Goal: Task Accomplishment & Management: Use online tool/utility

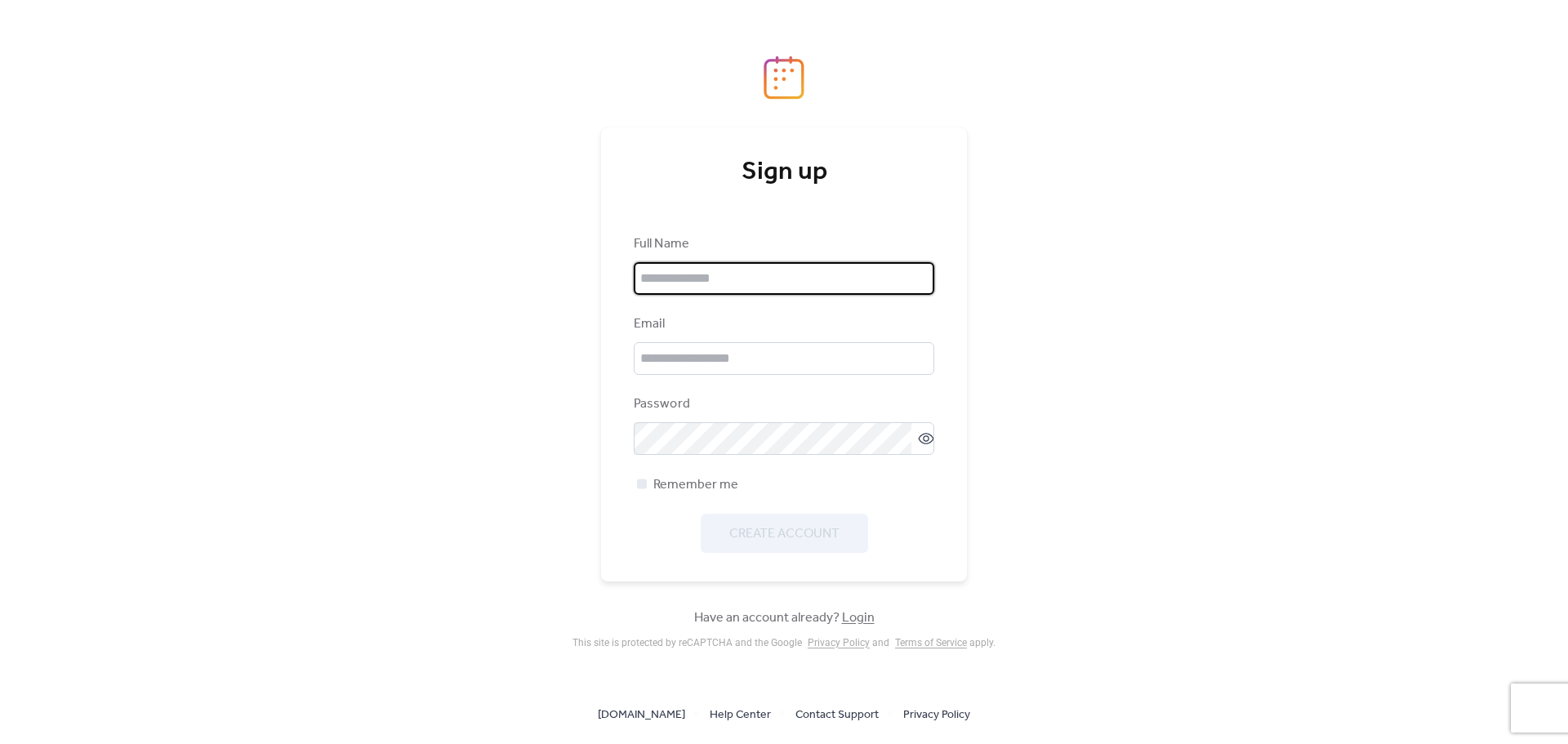
click at [748, 291] on input "text" at bounding box center [783, 279] width 300 height 33
type input "**********"
click at [714, 357] on input "email" at bounding box center [783, 359] width 300 height 33
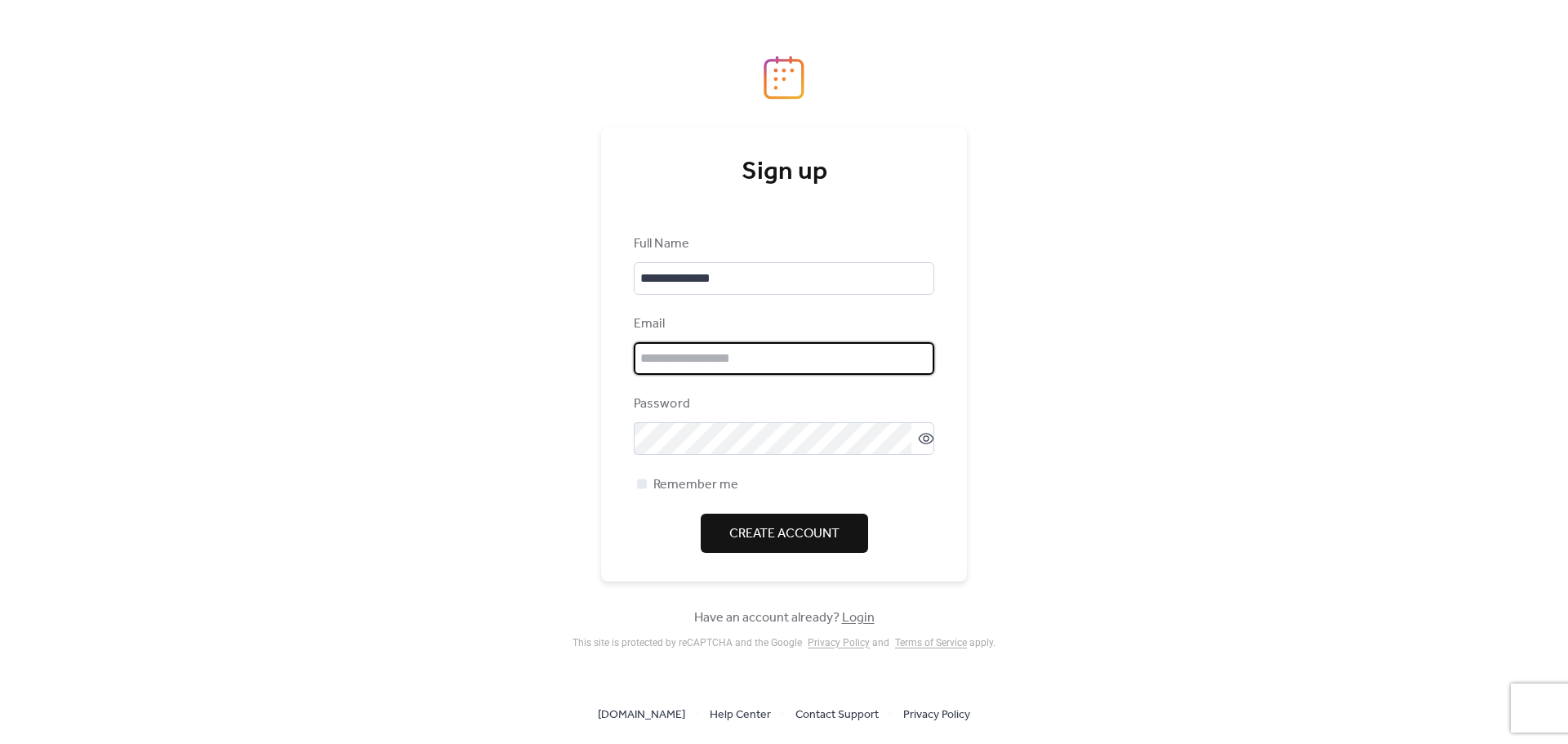
type input "**********"
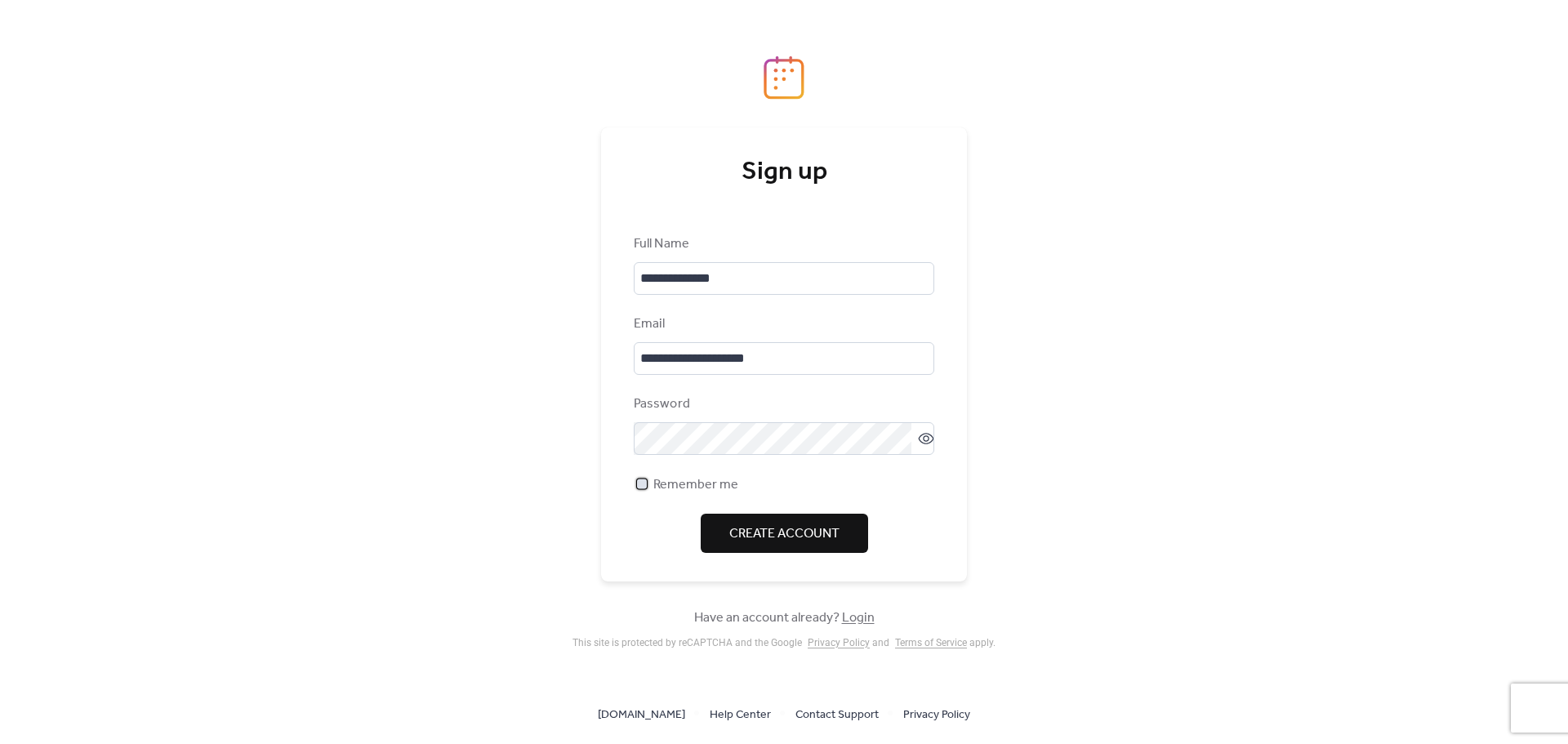
click at [707, 493] on span "Remember me" at bounding box center [696, 485] width 85 height 20
click at [746, 530] on span "Create Account" at bounding box center [784, 534] width 110 height 20
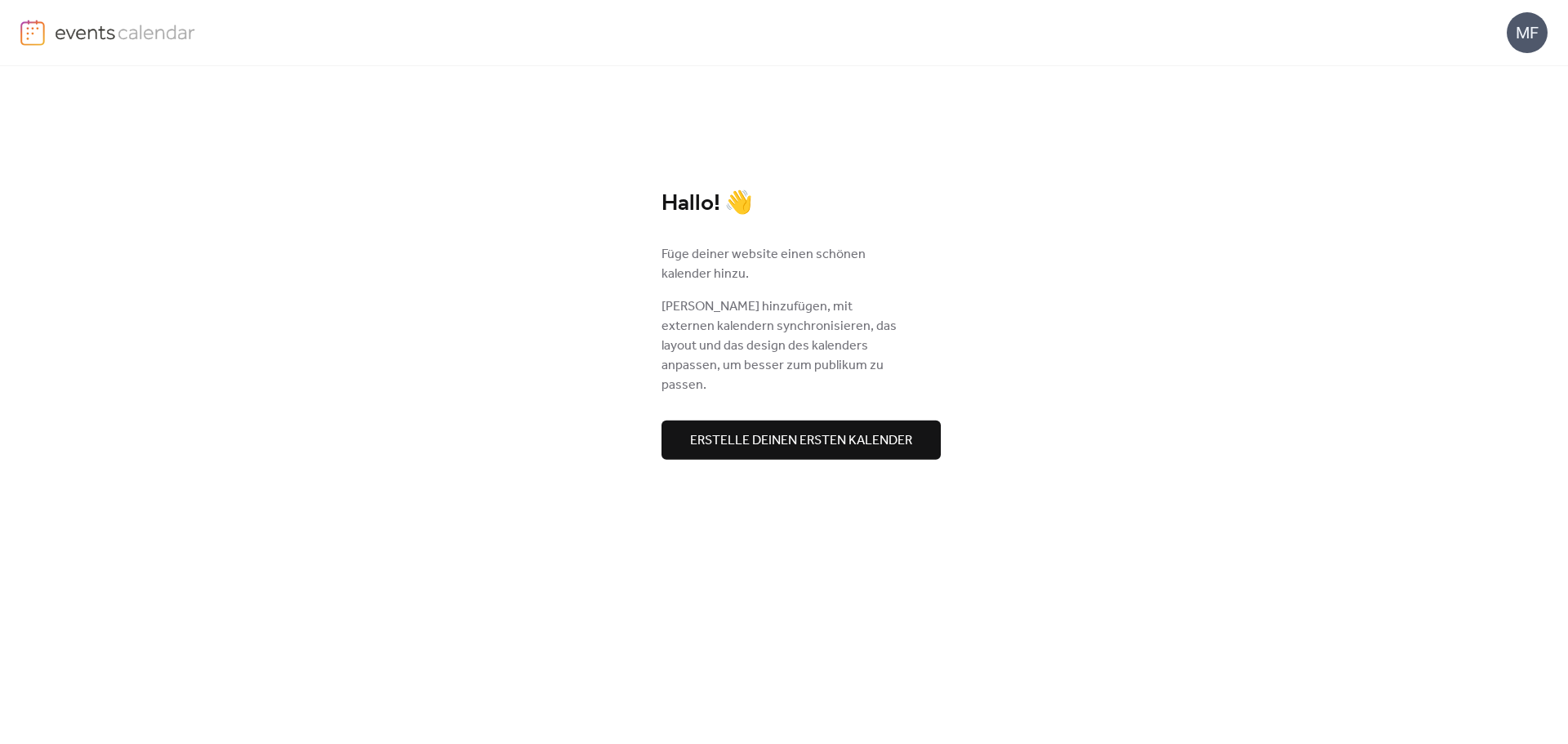
click at [781, 444] on span "Erstelle deinen ersten kalender" at bounding box center [801, 440] width 222 height 20
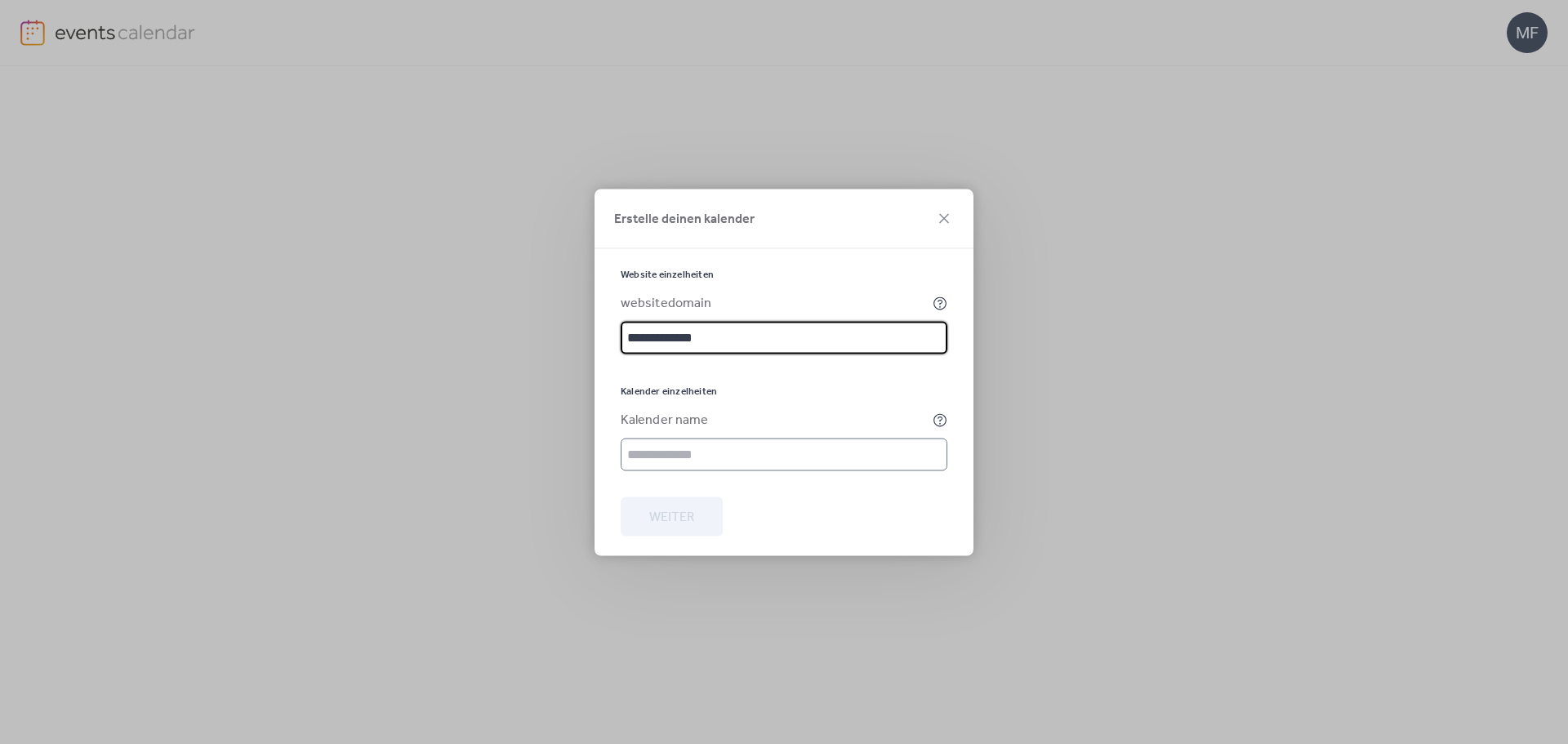
type input "**********"
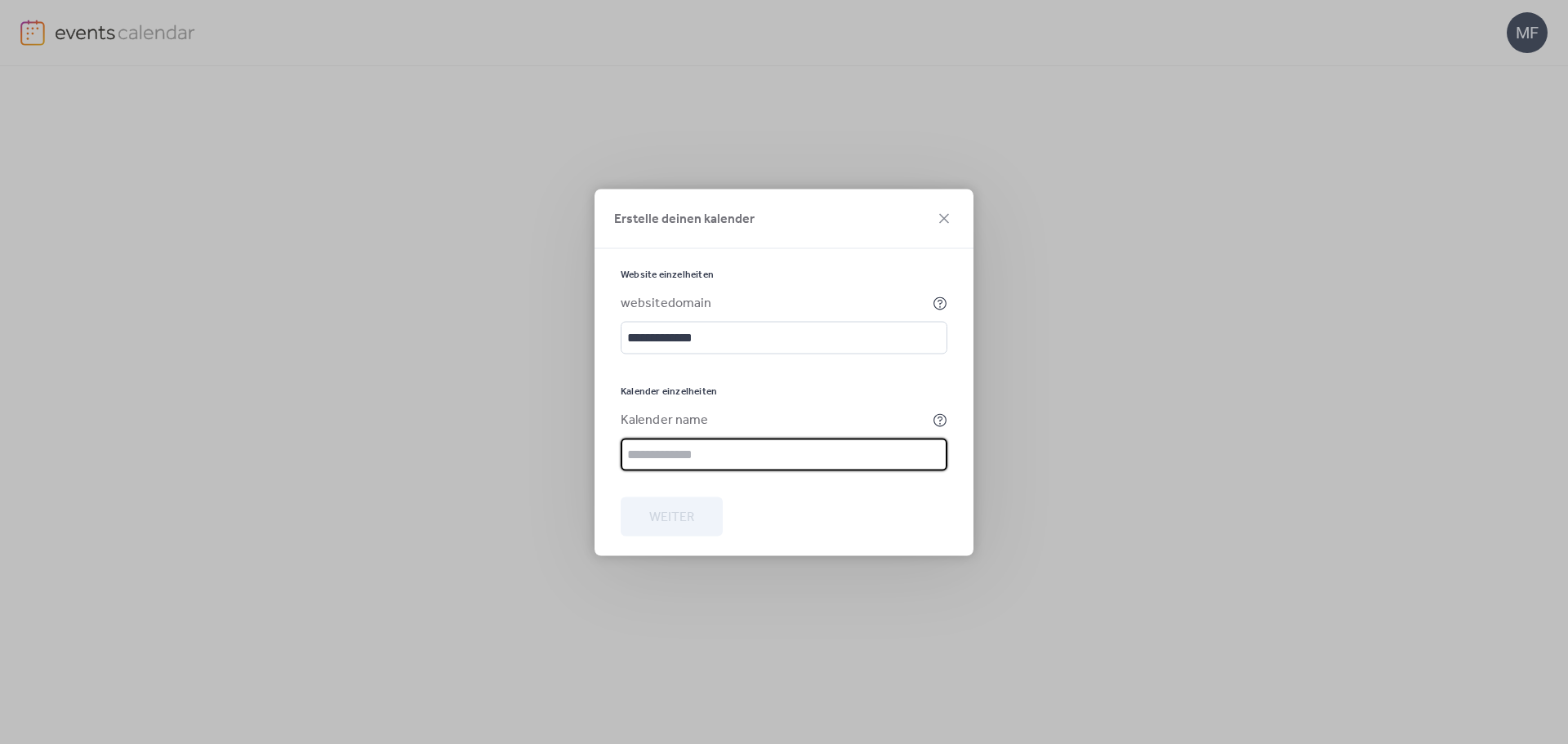
click at [710, 444] on input "text" at bounding box center [783, 454] width 327 height 33
type input "**********"
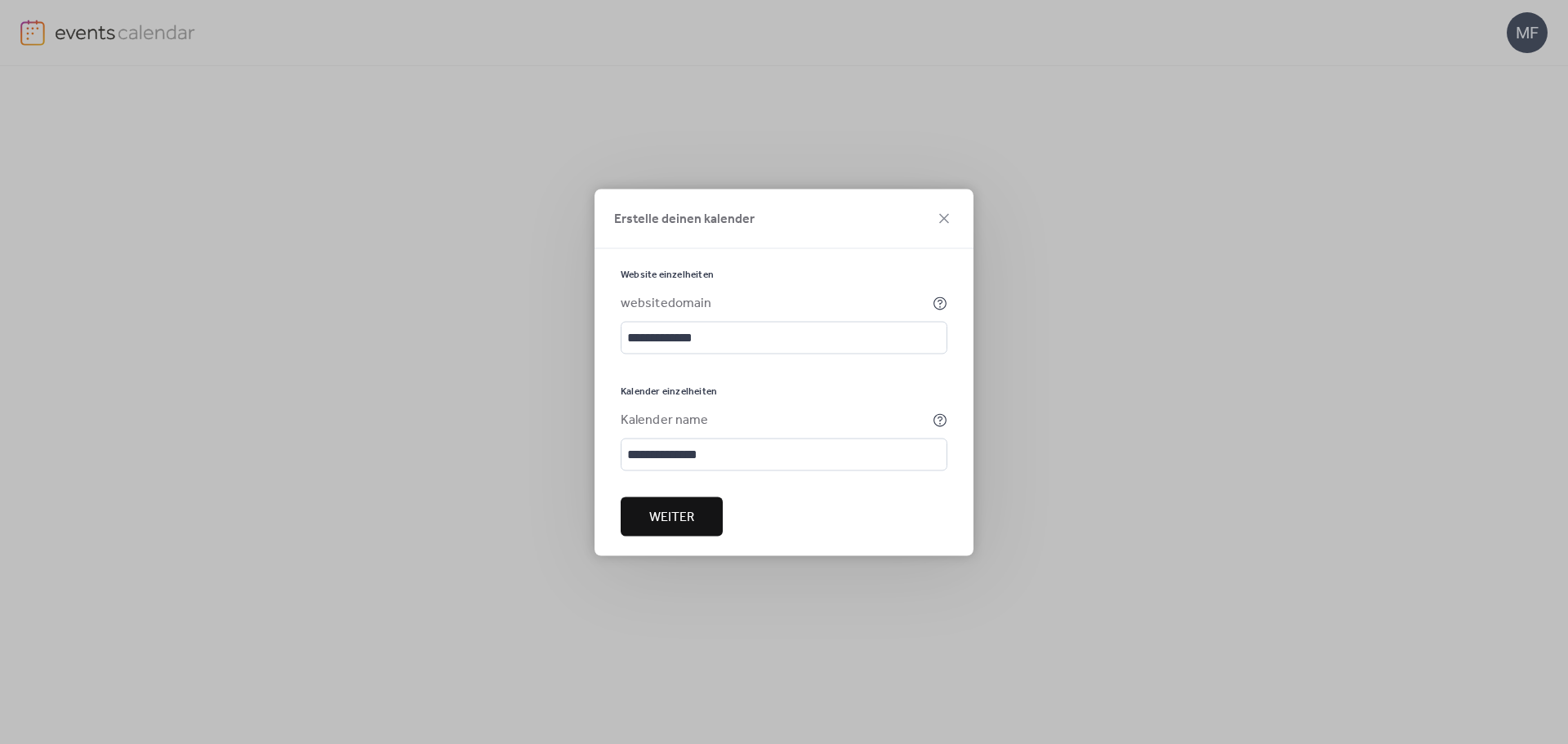
drag, startPoint x: 712, startPoint y: 526, endPoint x: 762, endPoint y: 477, distance: 70.0
click at [766, 517] on form "**********" at bounding box center [783, 412] width 327 height 287
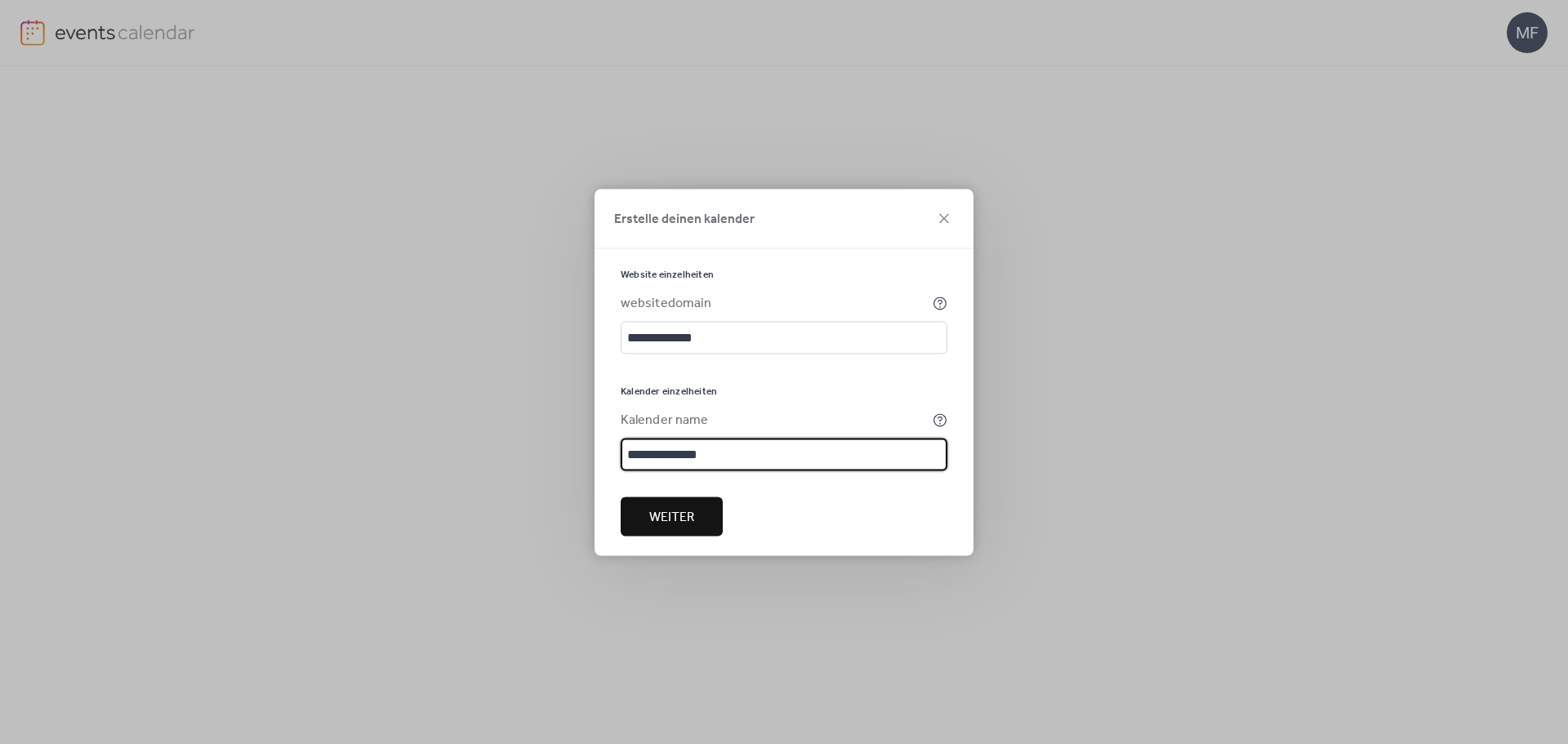
drag, startPoint x: 731, startPoint y: 470, endPoint x: 553, endPoint y: 474, distance: 178.0
click at [553, 474] on div "**********" at bounding box center [784, 372] width 1568 height 744
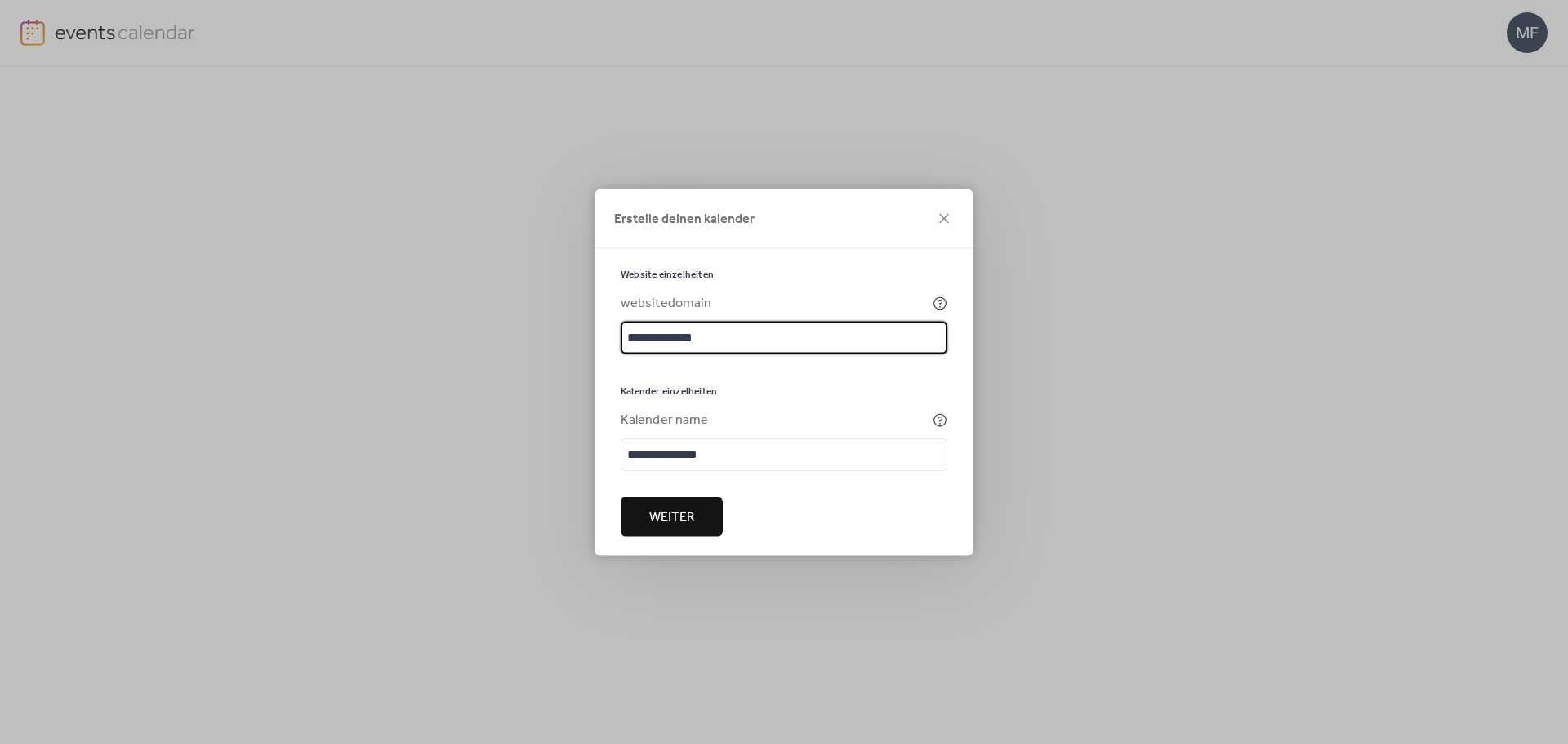
drag, startPoint x: 754, startPoint y: 342, endPoint x: 553, endPoint y: 339, distance: 201.0
click at [551, 339] on div "**********" at bounding box center [784, 372] width 1568 height 744
click at [726, 337] on input "**********" at bounding box center [783, 337] width 327 height 33
drag, startPoint x: 728, startPoint y: 334, endPoint x: 520, endPoint y: 349, distance: 208.5
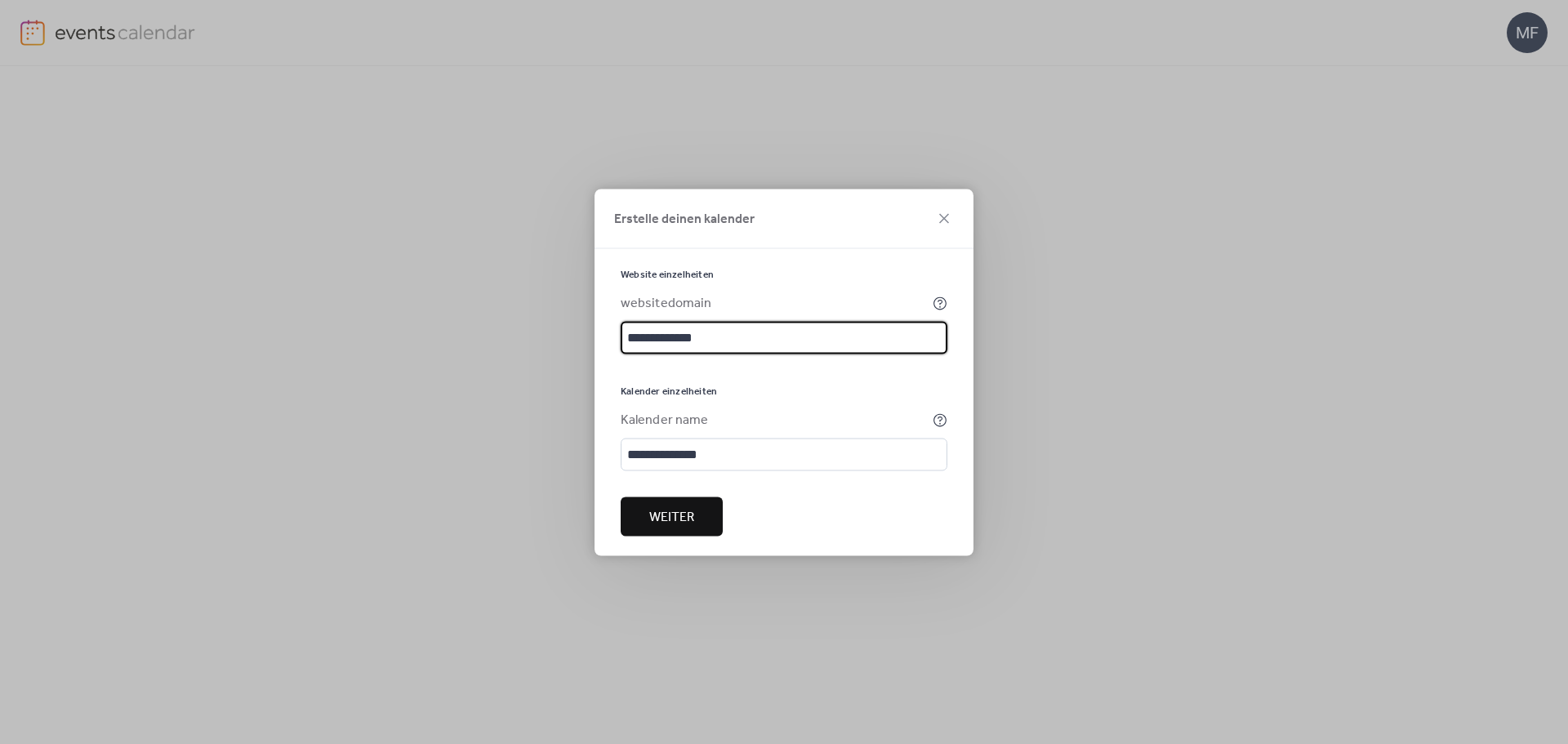
click at [520, 349] on div "**********" at bounding box center [784, 372] width 1568 height 744
type input "*"
type input "**********"
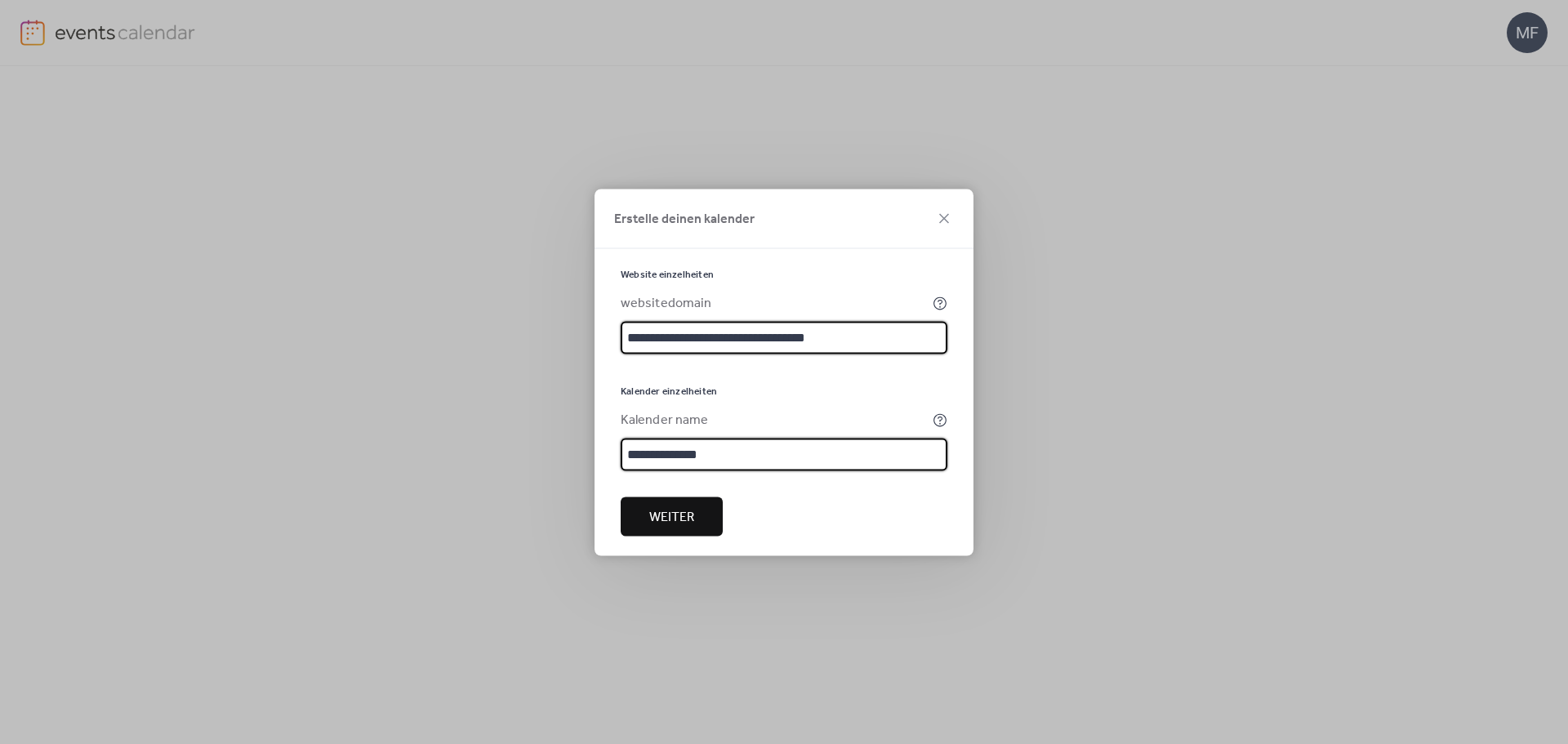
drag, startPoint x: 740, startPoint y: 444, endPoint x: 537, endPoint y: 446, distance: 203.0
click at [538, 446] on div "**********" at bounding box center [784, 372] width 1568 height 744
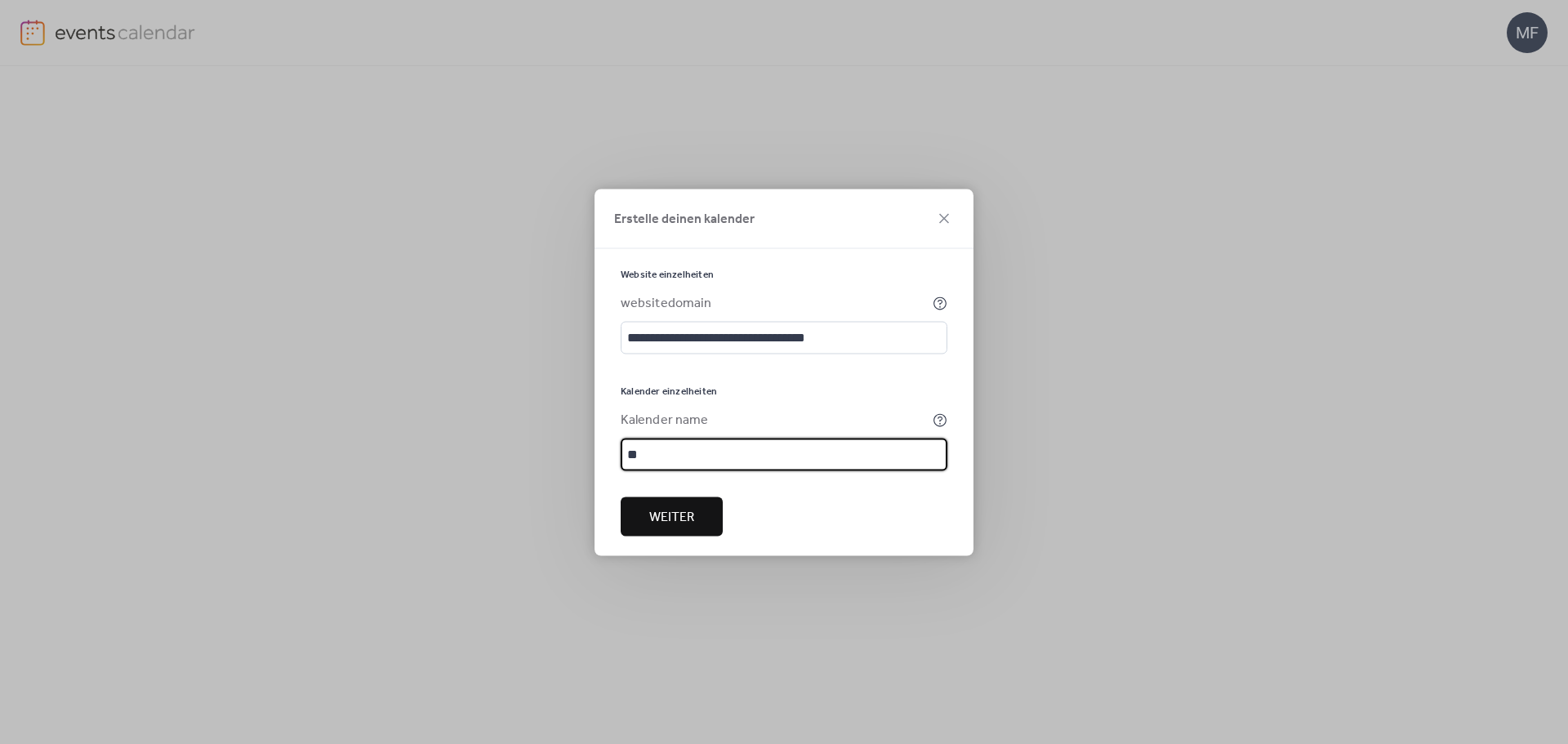
type input "*"
type input "**********"
click at [703, 524] on button "Weiter" at bounding box center [671, 517] width 102 height 40
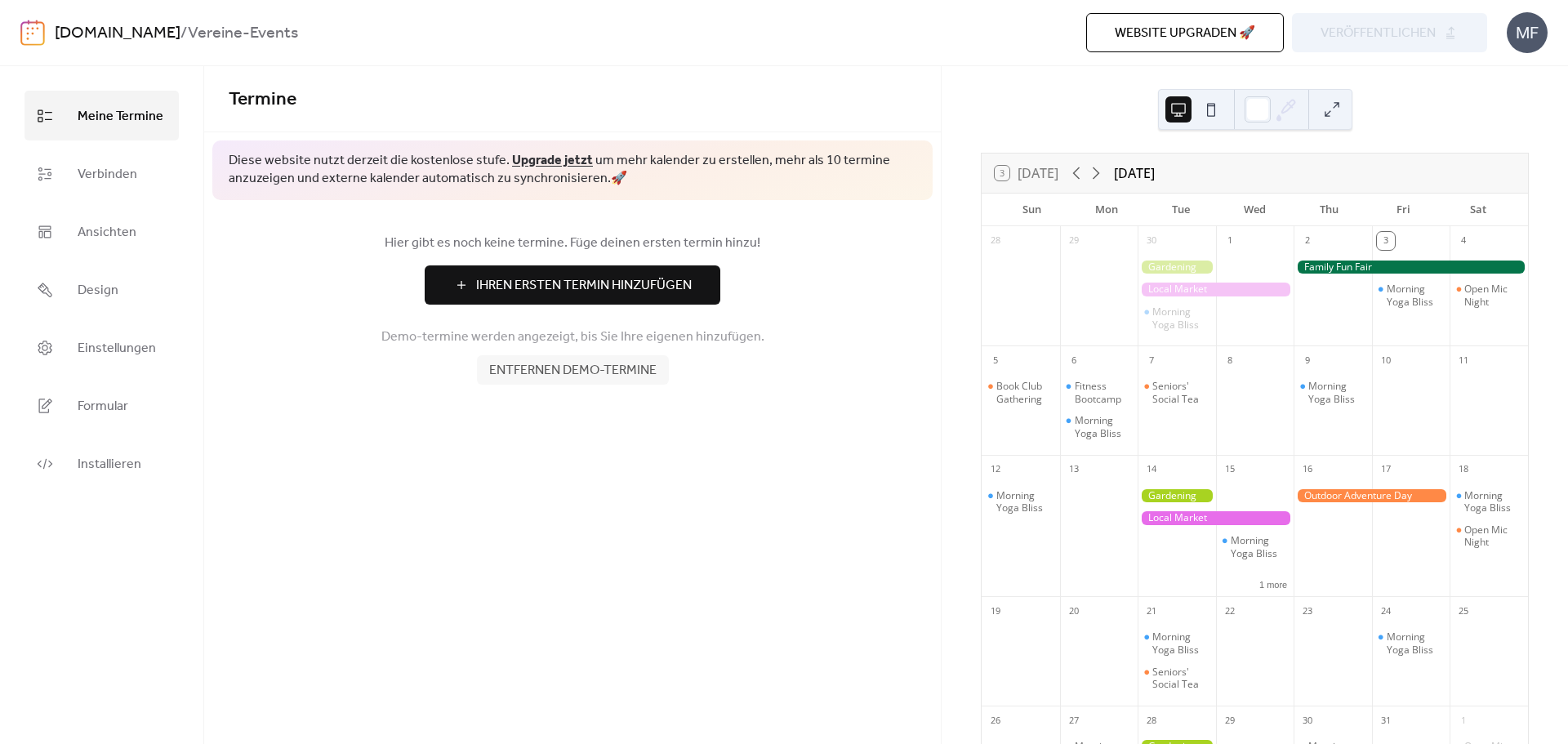
click at [608, 375] on span "Entfernen demo-termine" at bounding box center [573, 371] width 168 height 20
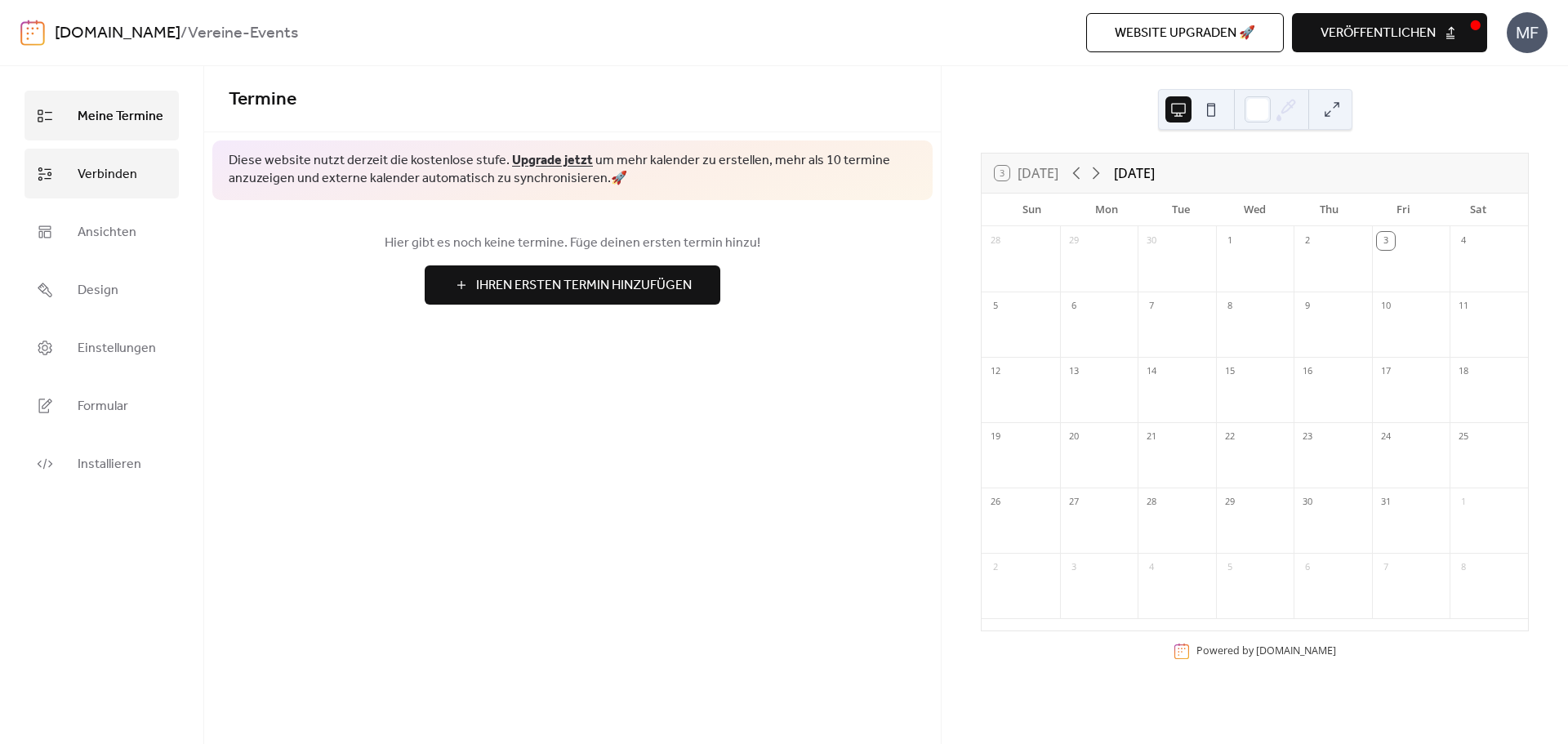
click at [165, 169] on link "Verbinden" at bounding box center [102, 173] width 154 height 50
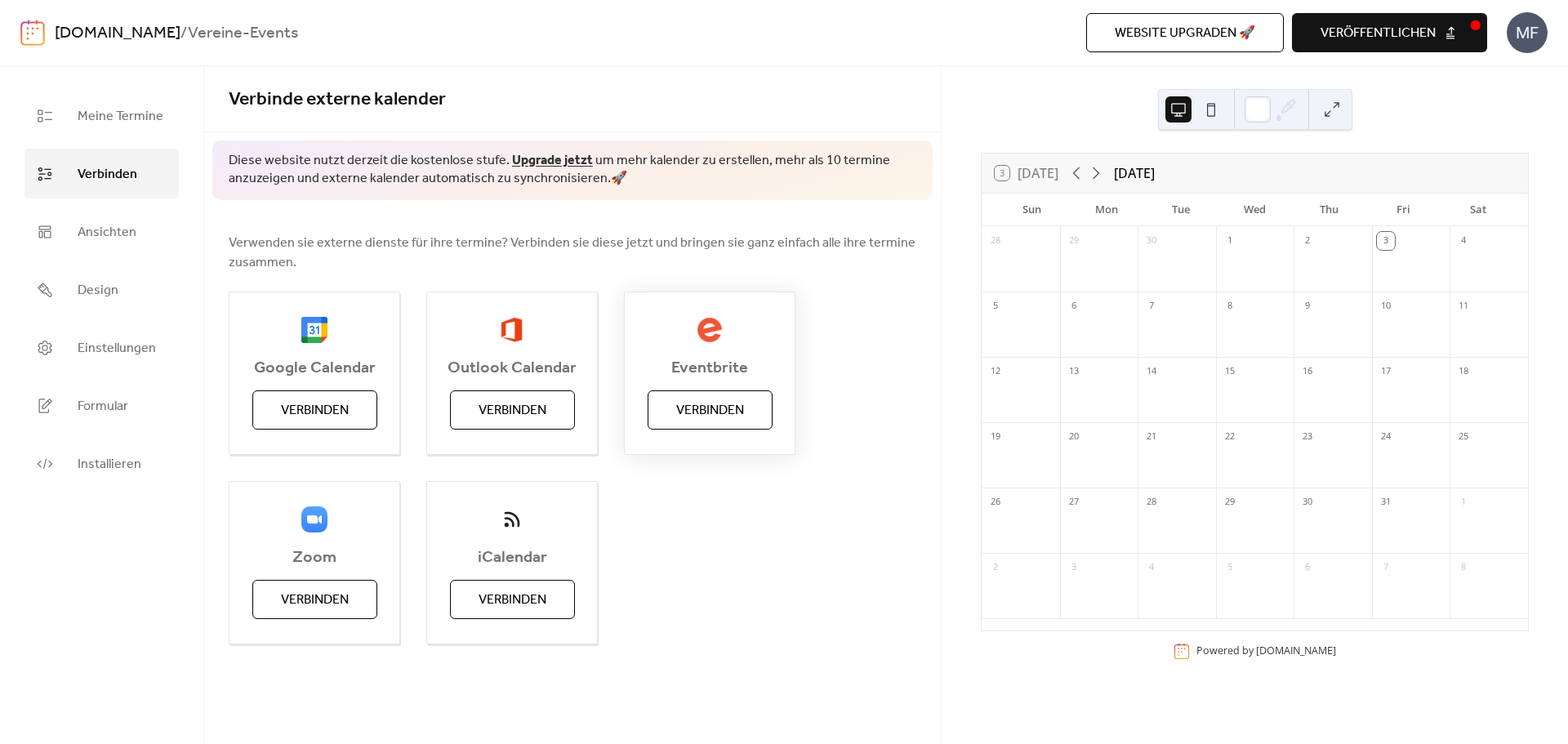
click at [715, 416] on span "Verbinden" at bounding box center [710, 411] width 68 height 20
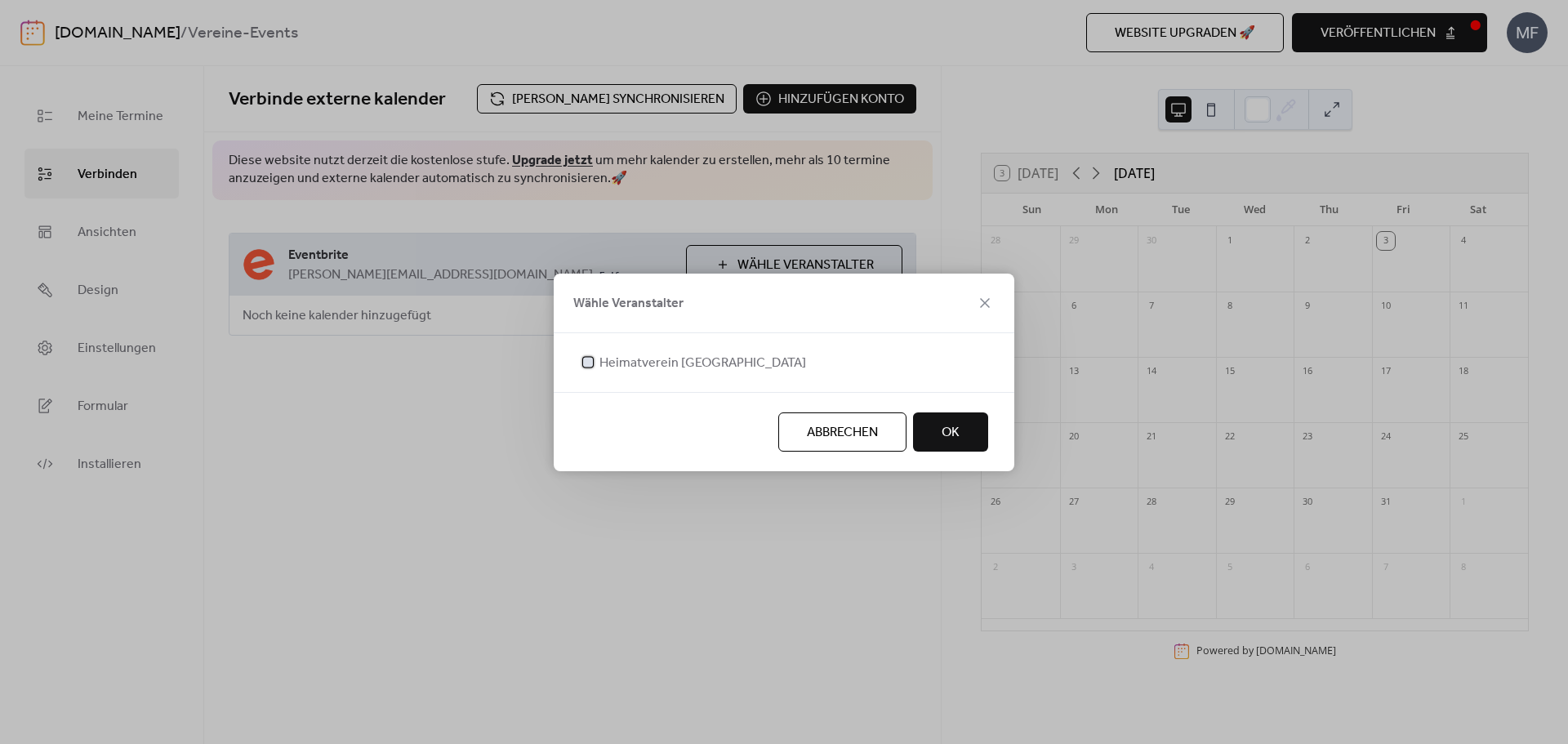
click at [603, 361] on span "Heimatverein [GEOGRAPHIC_DATA]" at bounding box center [703, 364] width 207 height 20
click at [949, 432] on span "OK" at bounding box center [950, 432] width 18 height 20
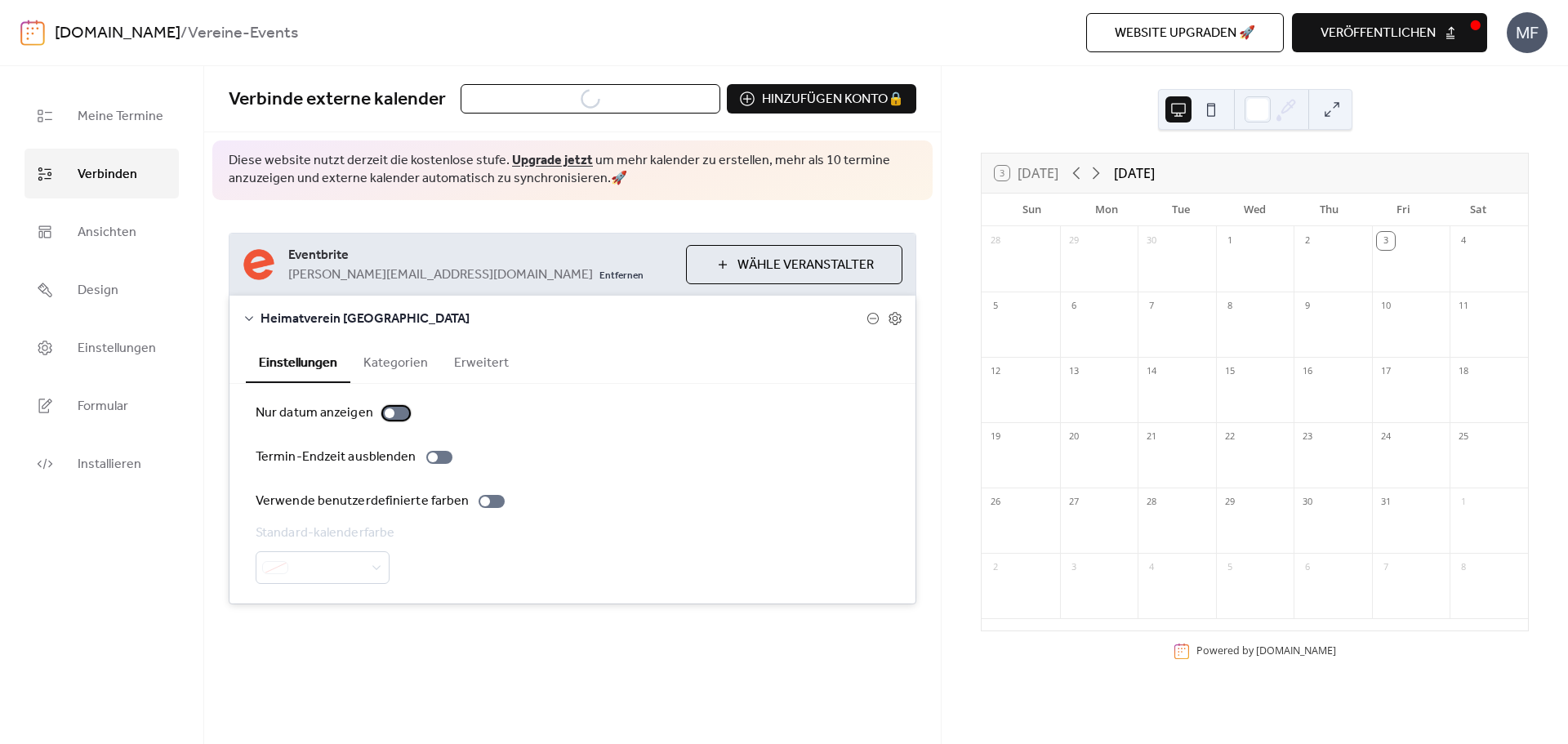
click at [402, 412] on div at bounding box center [396, 413] width 26 height 13
click at [405, 411] on div at bounding box center [403, 413] width 9 height 9
click at [402, 364] on button "Kategorien" at bounding box center [395, 362] width 90 height 40
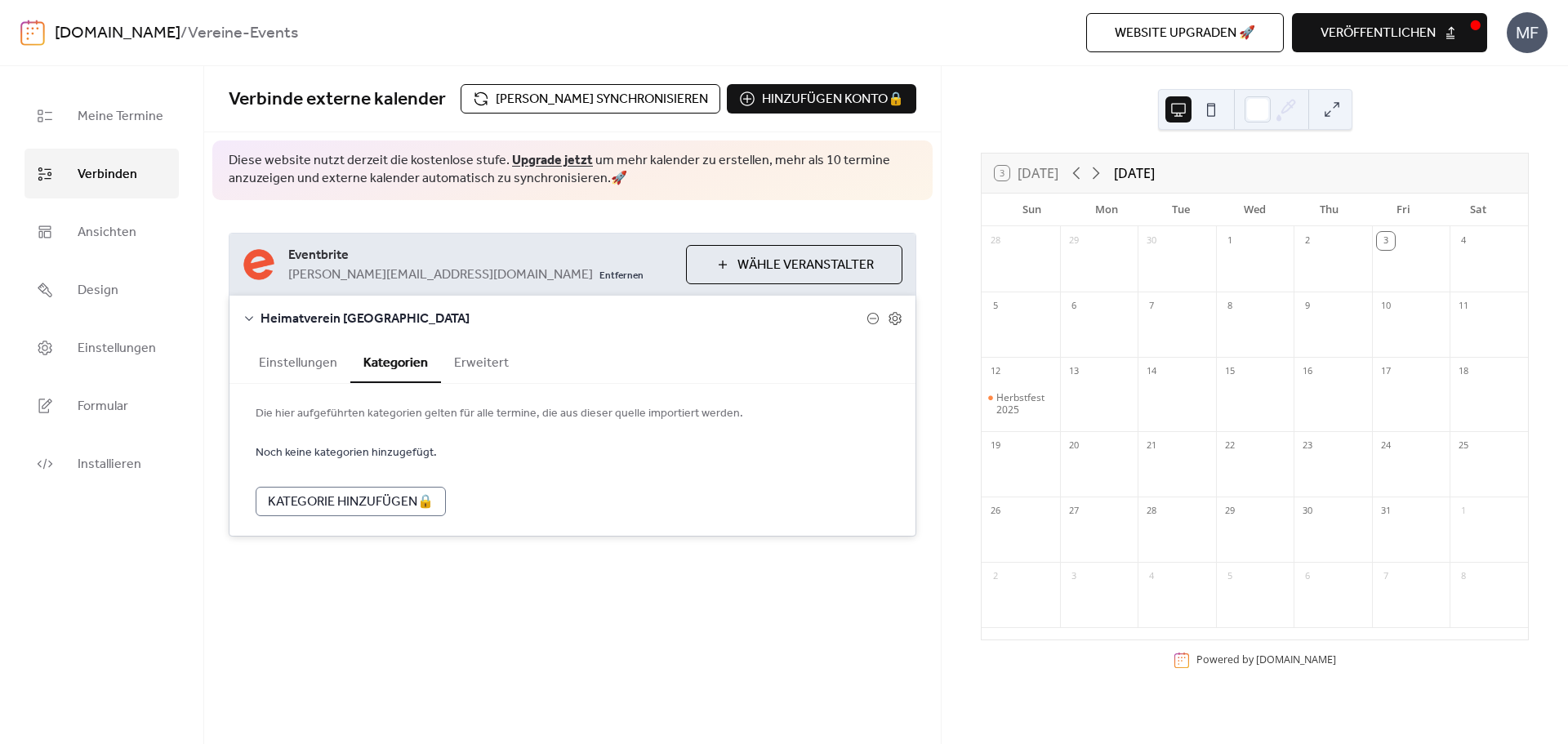
click at [479, 373] on button "Erweitert" at bounding box center [482, 362] width 81 height 40
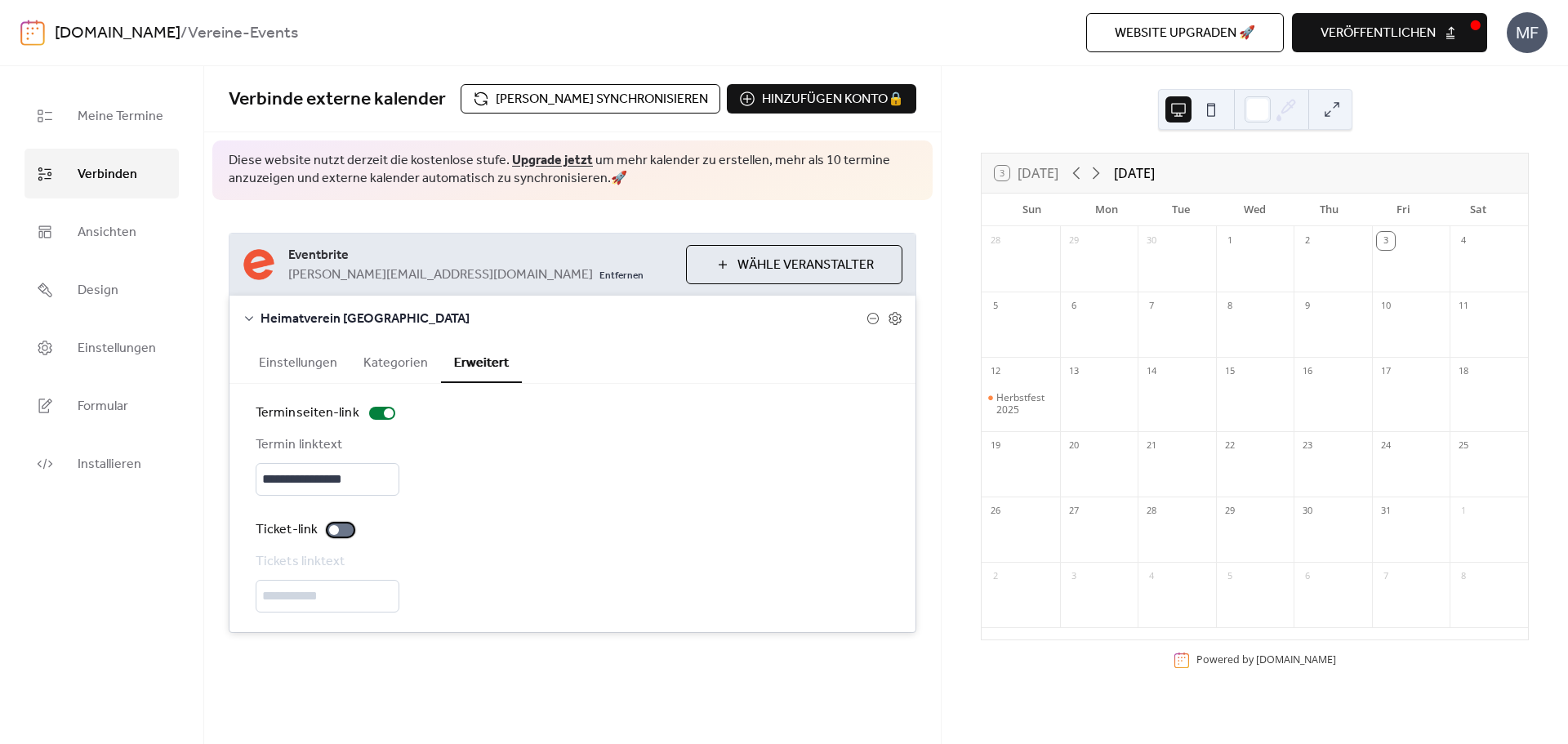
click at [336, 527] on div at bounding box center [334, 530] width 9 height 9
click at [790, 265] on span "Wähle Veranstalter" at bounding box center [806, 266] width 136 height 20
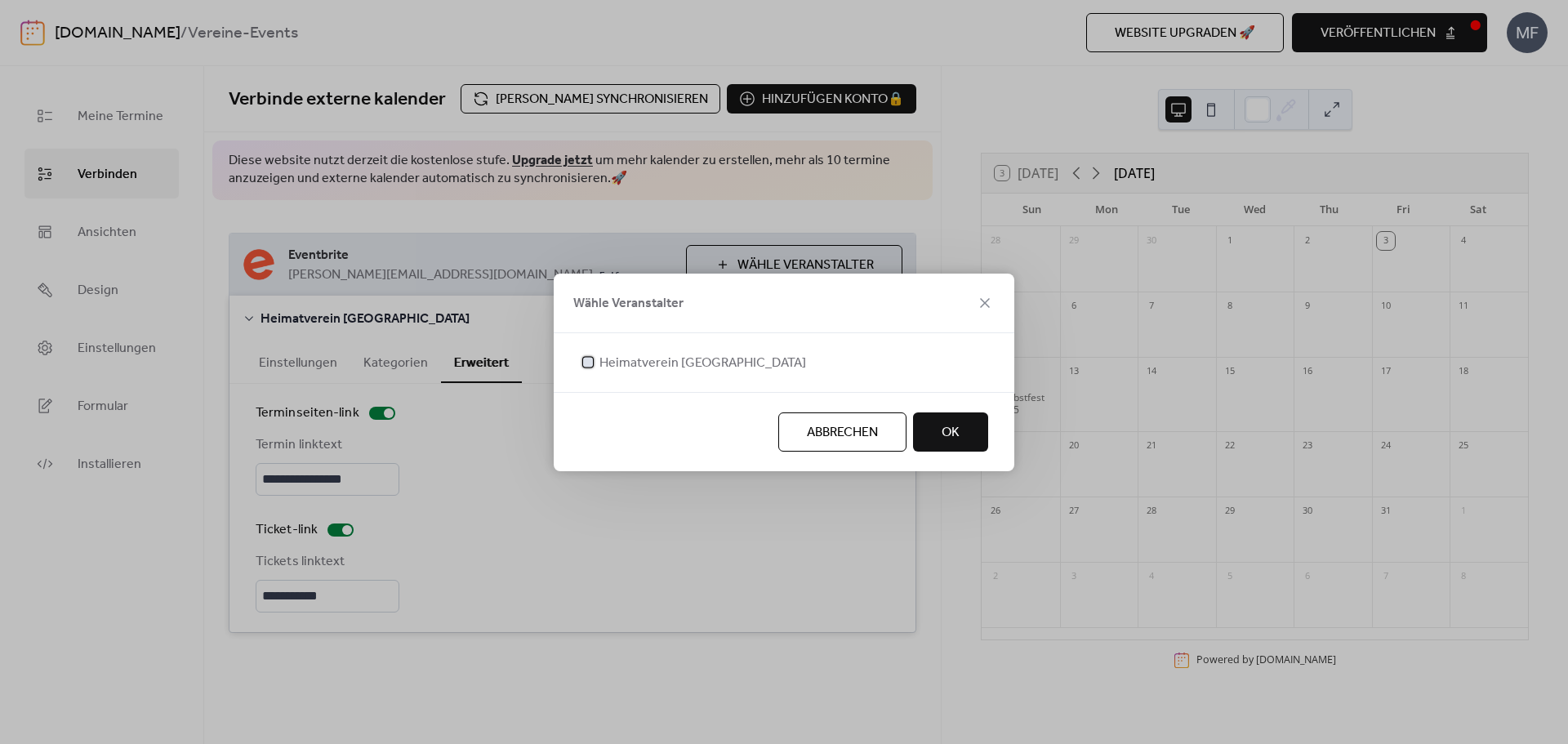
click at [670, 362] on span "Heimatverein [GEOGRAPHIC_DATA]" at bounding box center [703, 364] width 207 height 20
click at [957, 432] on span "OK" at bounding box center [950, 432] width 18 height 20
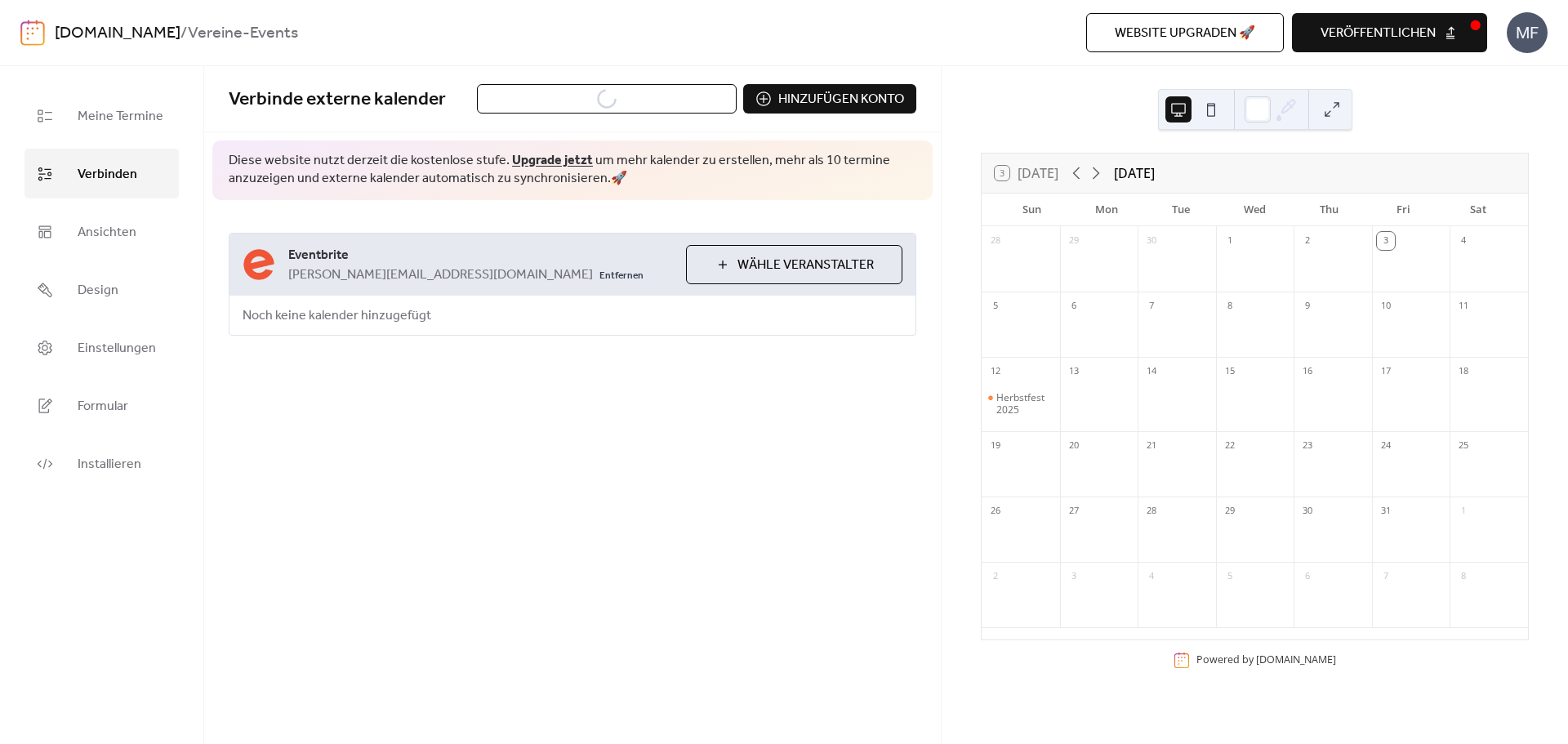
click at [792, 275] on span "Wähle Veranstalter" at bounding box center [806, 266] width 136 height 20
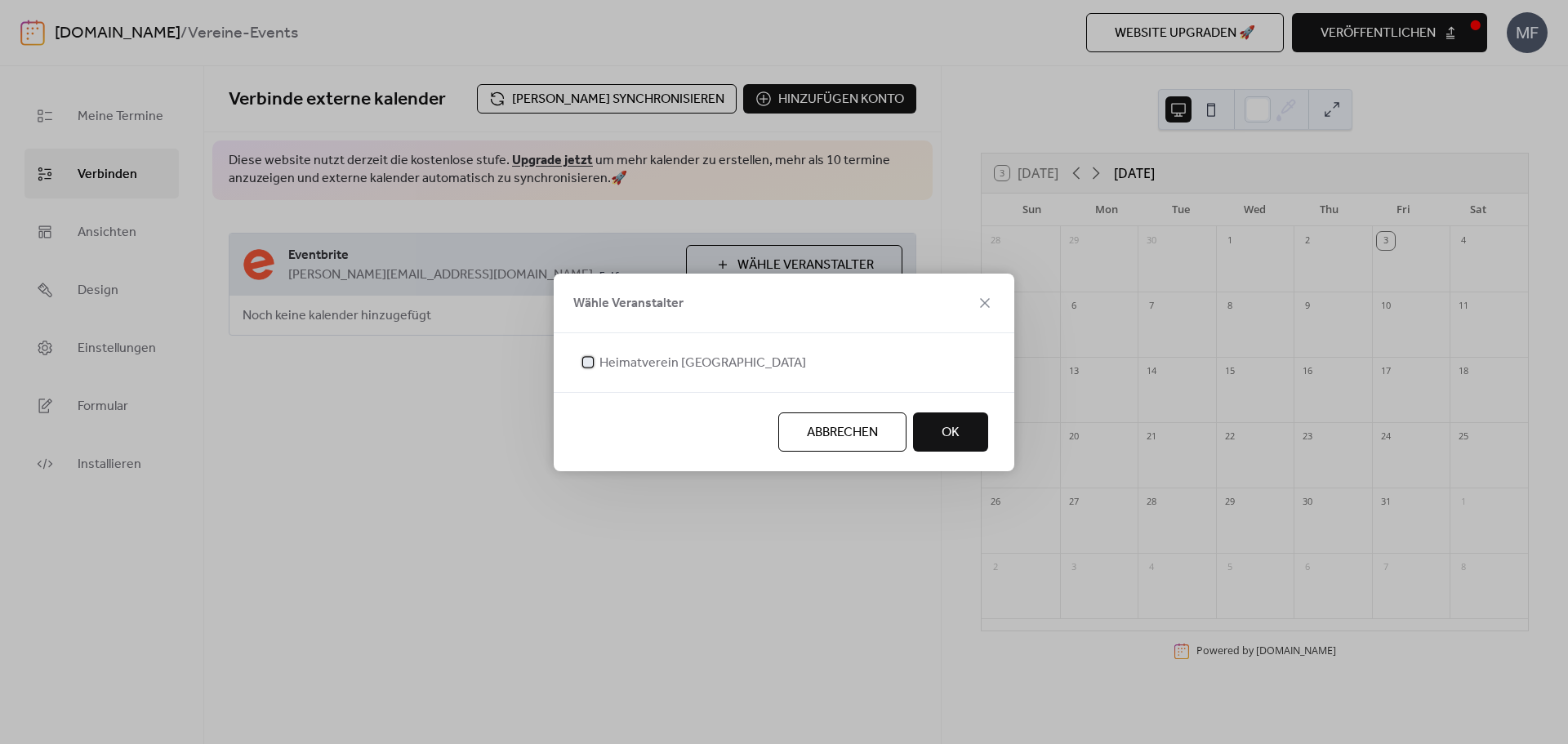
drag, startPoint x: 636, startPoint y: 356, endPoint x: 664, endPoint y: 368, distance: 30.5
click at [632, 359] on span "Heimatverein [GEOGRAPHIC_DATA]" at bounding box center [703, 364] width 207 height 20
click at [978, 431] on button "OK" at bounding box center [951, 432] width 75 height 40
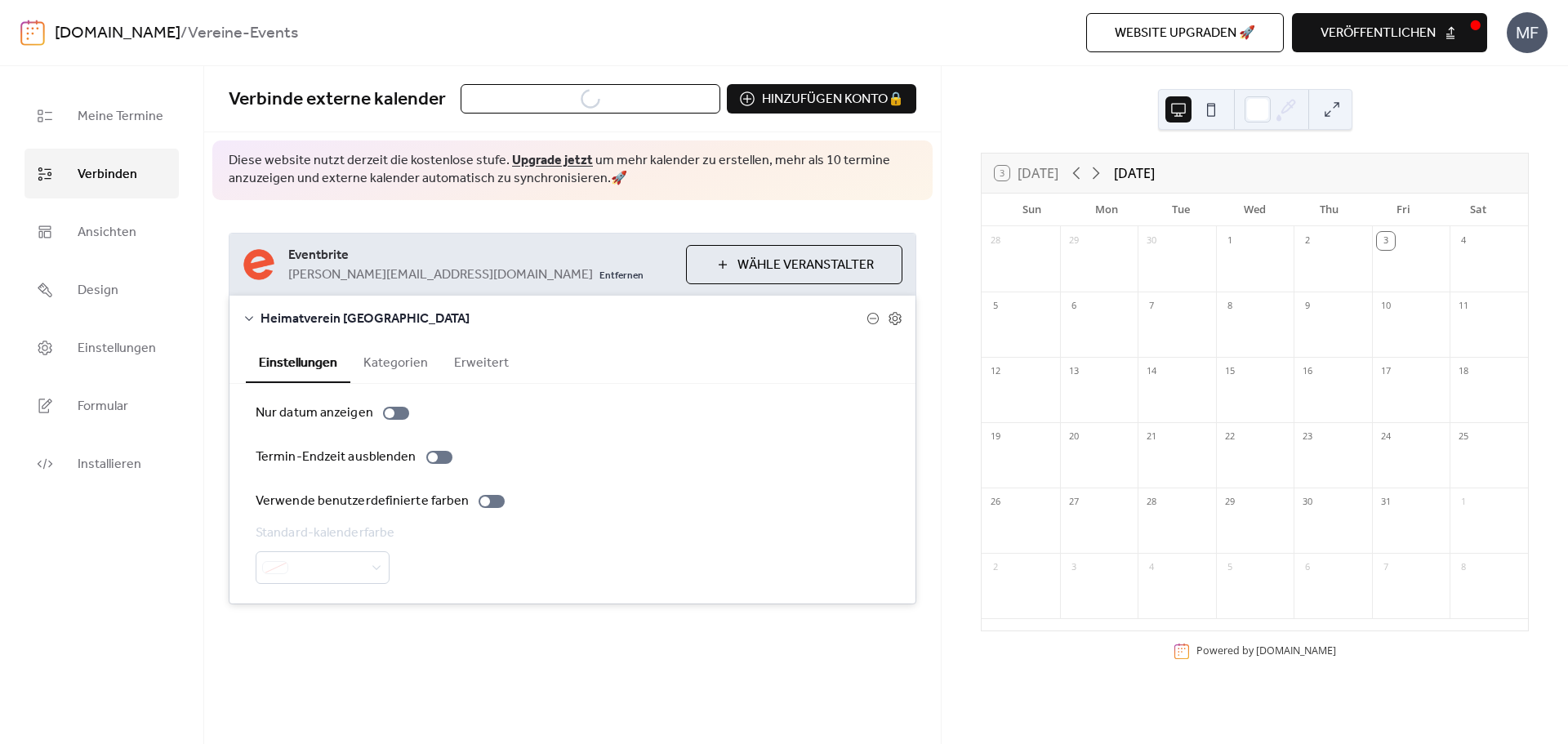
click at [462, 374] on button "Erweitert" at bounding box center [482, 362] width 81 height 40
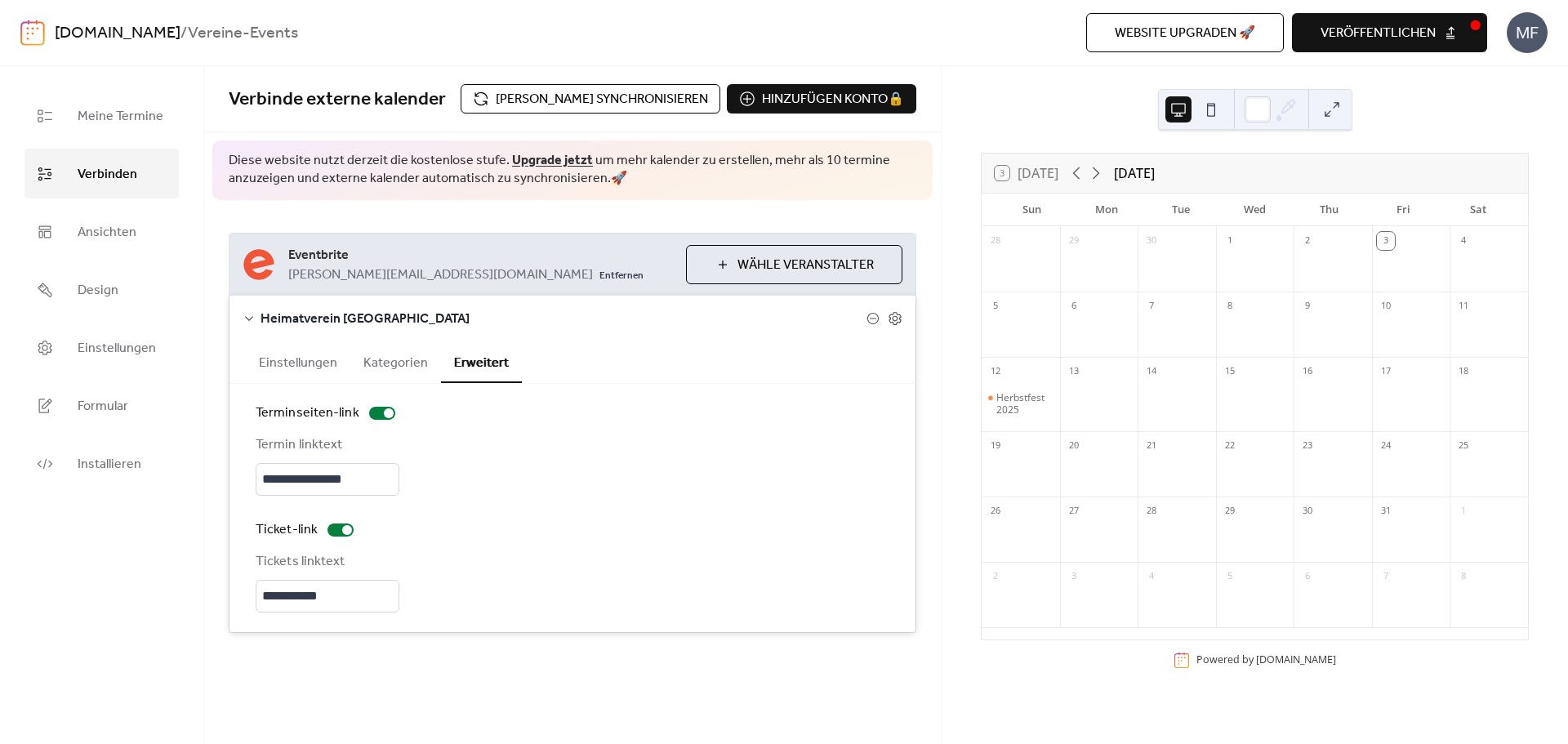
click at [951, 363] on div "3 [DATE] [DATE] Sun Mon Tue Wed Thu Fri Sat 28 29 30 1 2 3 4 5 6 7 8 9 10 11 12…" at bounding box center [1255, 405] width 627 height 678
click at [61, 471] on link "Installieren" at bounding box center [102, 463] width 154 height 50
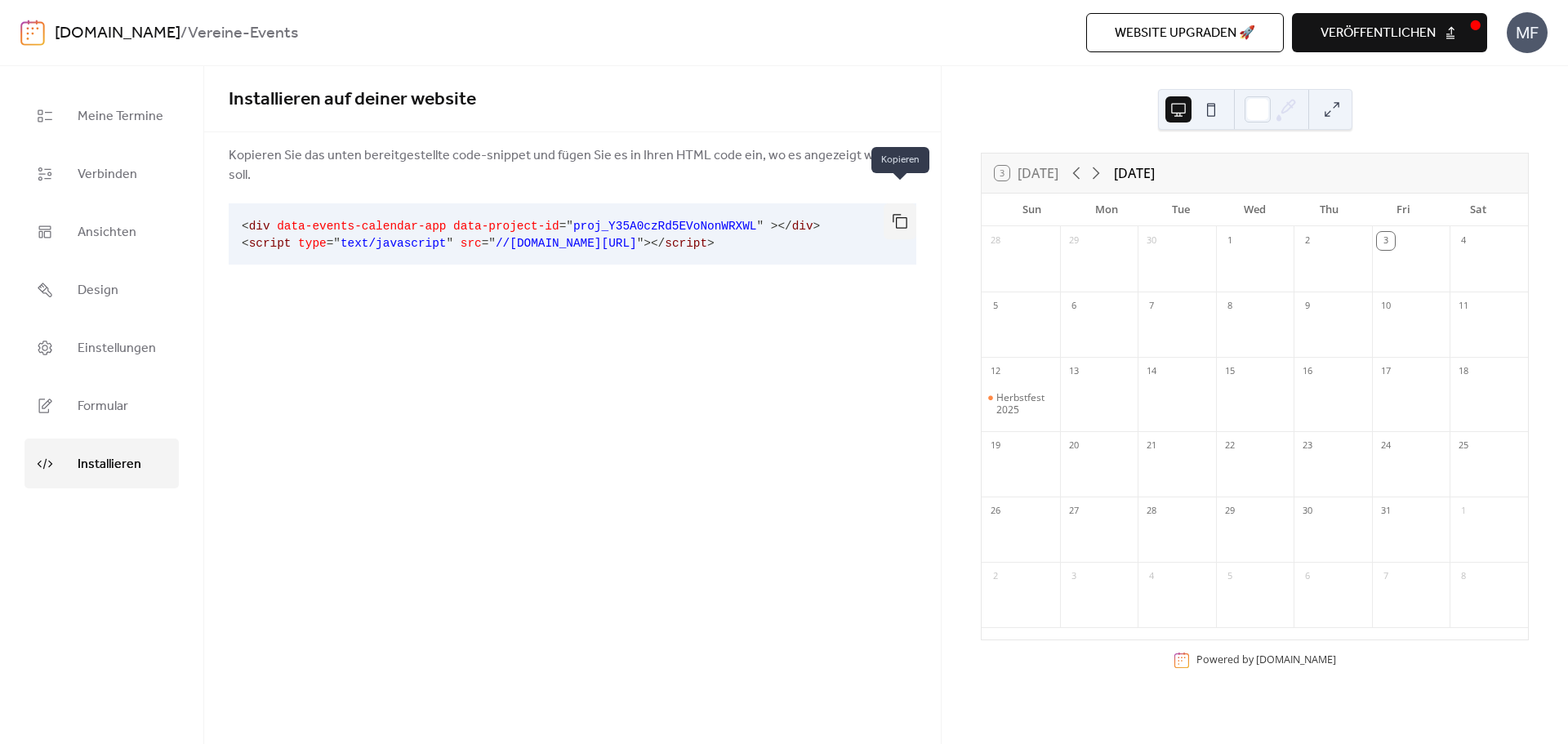
click at [894, 205] on button "button" at bounding box center [900, 221] width 33 height 36
click at [1408, 41] on span "veröffentlichen" at bounding box center [1378, 33] width 115 height 20
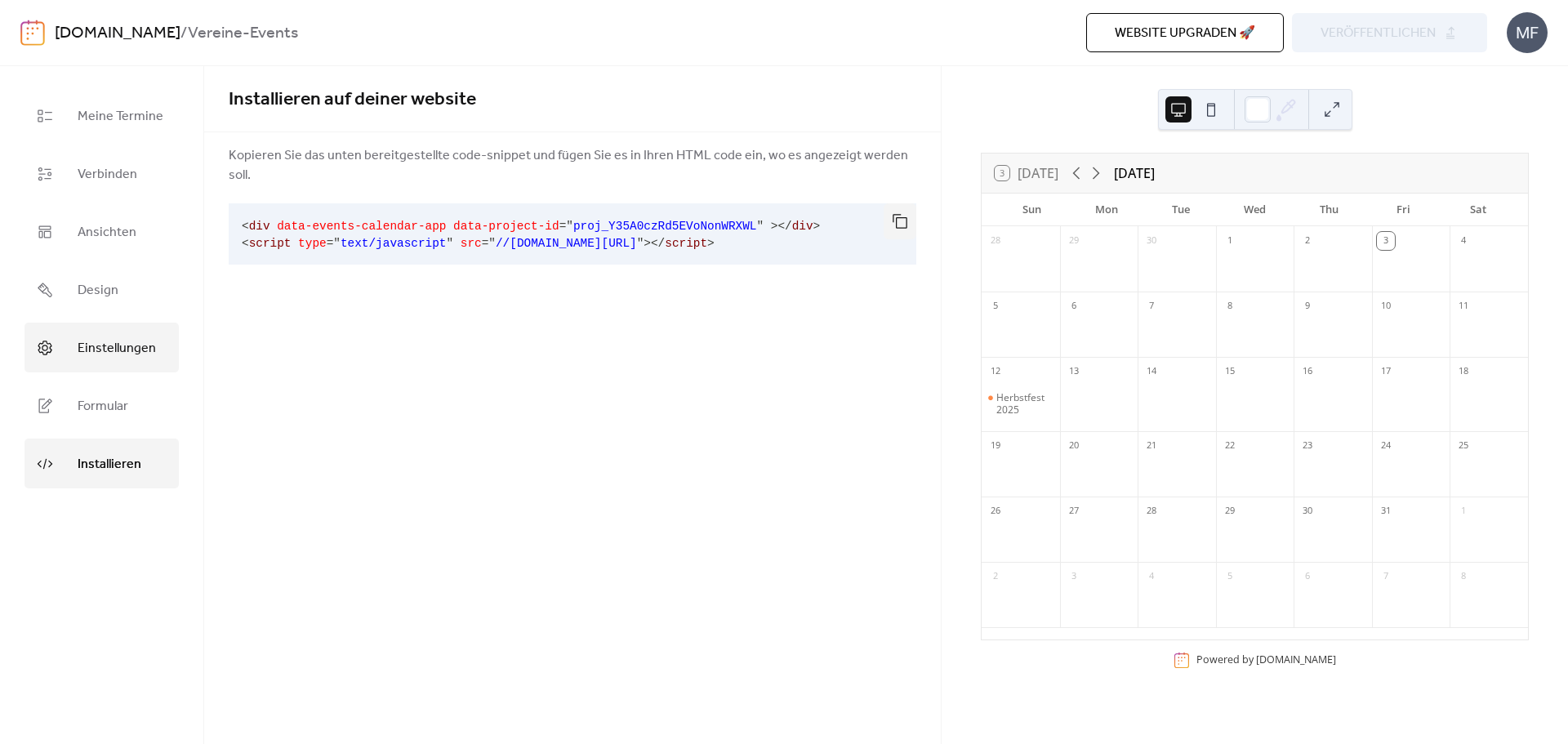
click at [110, 352] on span "Einstellungen" at bounding box center [116, 348] width 78 height 25
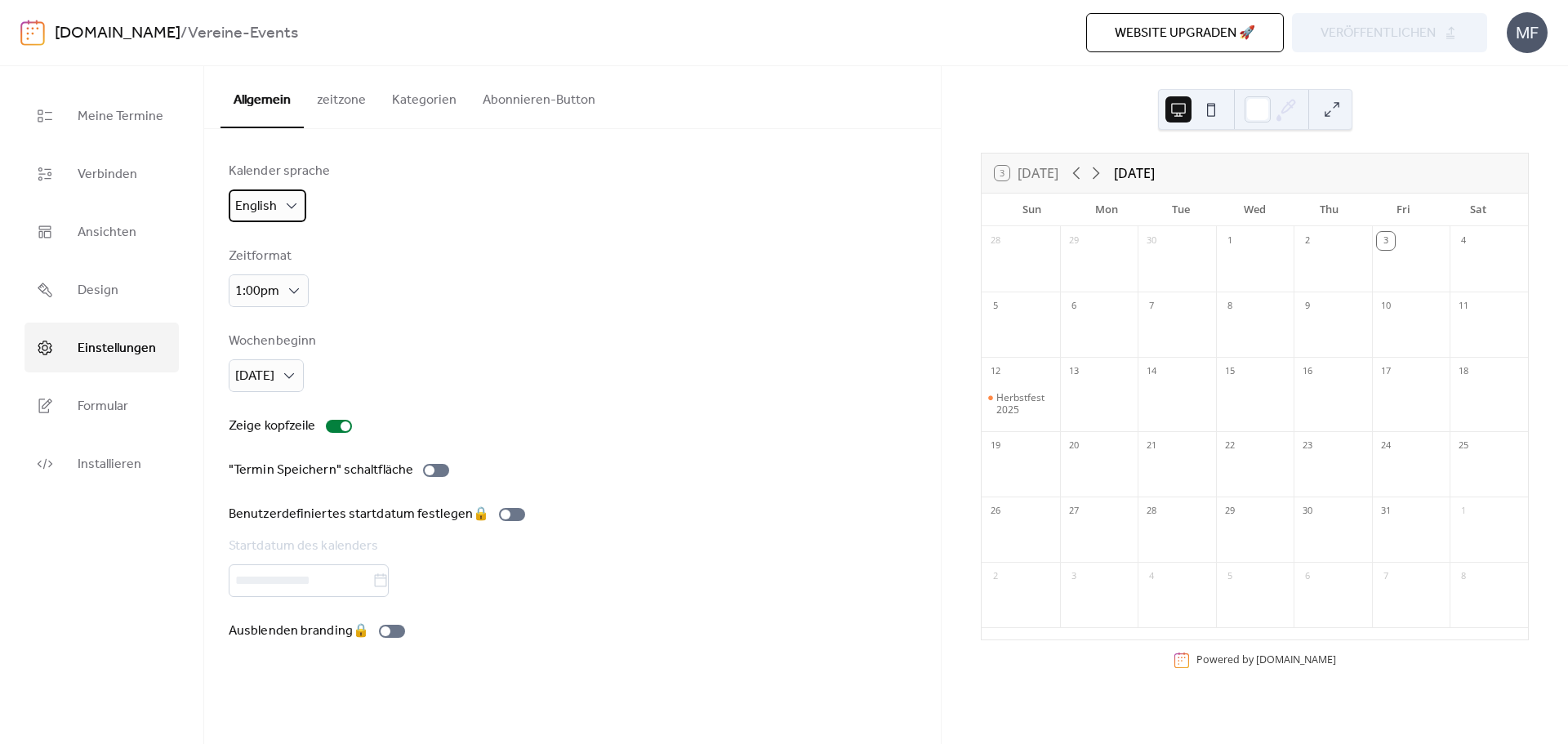
click at [269, 205] on span "English" at bounding box center [256, 206] width 41 height 25
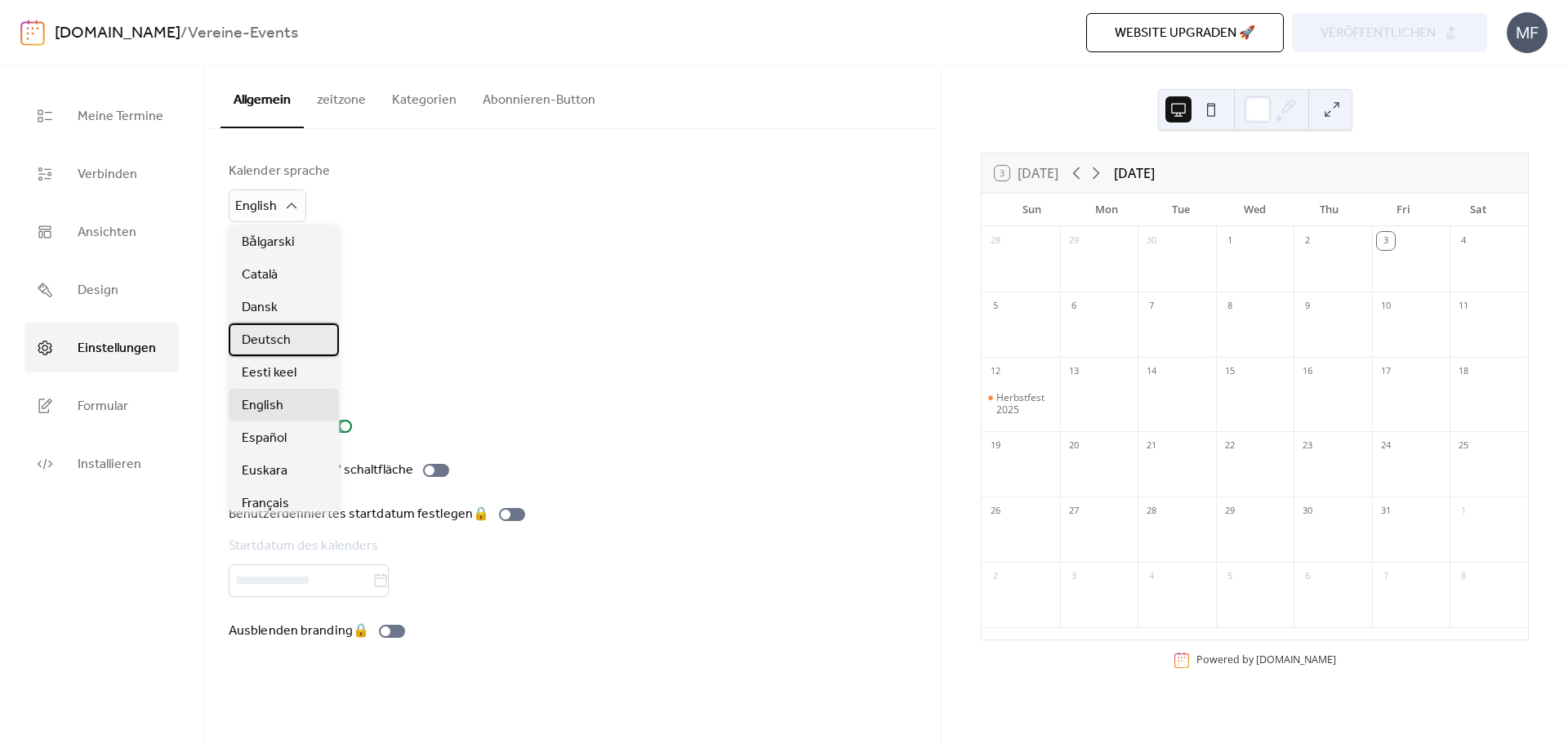
click at [273, 337] on span "Deutsch" at bounding box center [266, 340] width 49 height 20
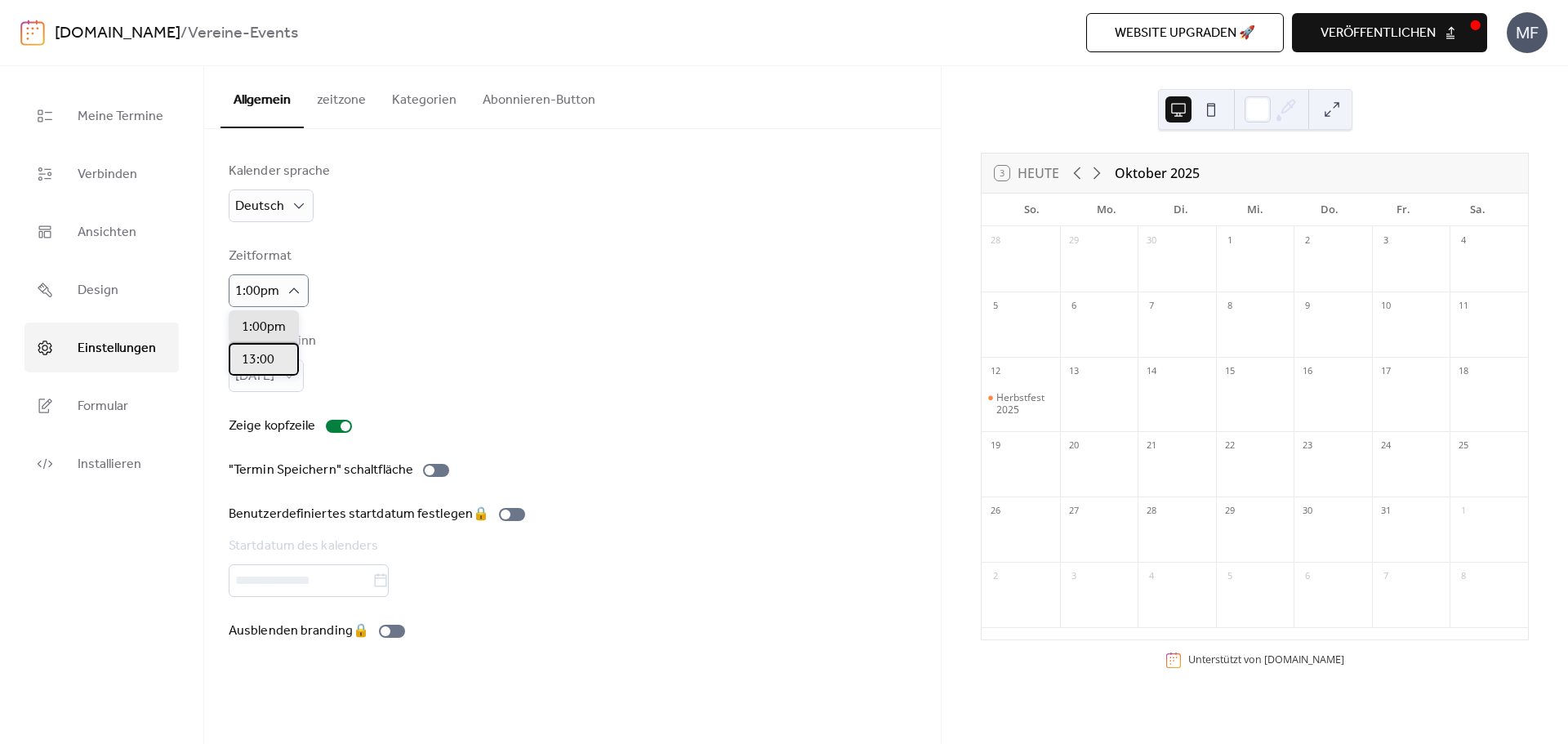
click at [283, 353] on div "13:00" at bounding box center [264, 359] width 71 height 33
click at [278, 436] on span "[DATE]" at bounding box center [262, 445] width 40 height 20
click at [351, 106] on button "zeitzone" at bounding box center [342, 96] width 75 height 60
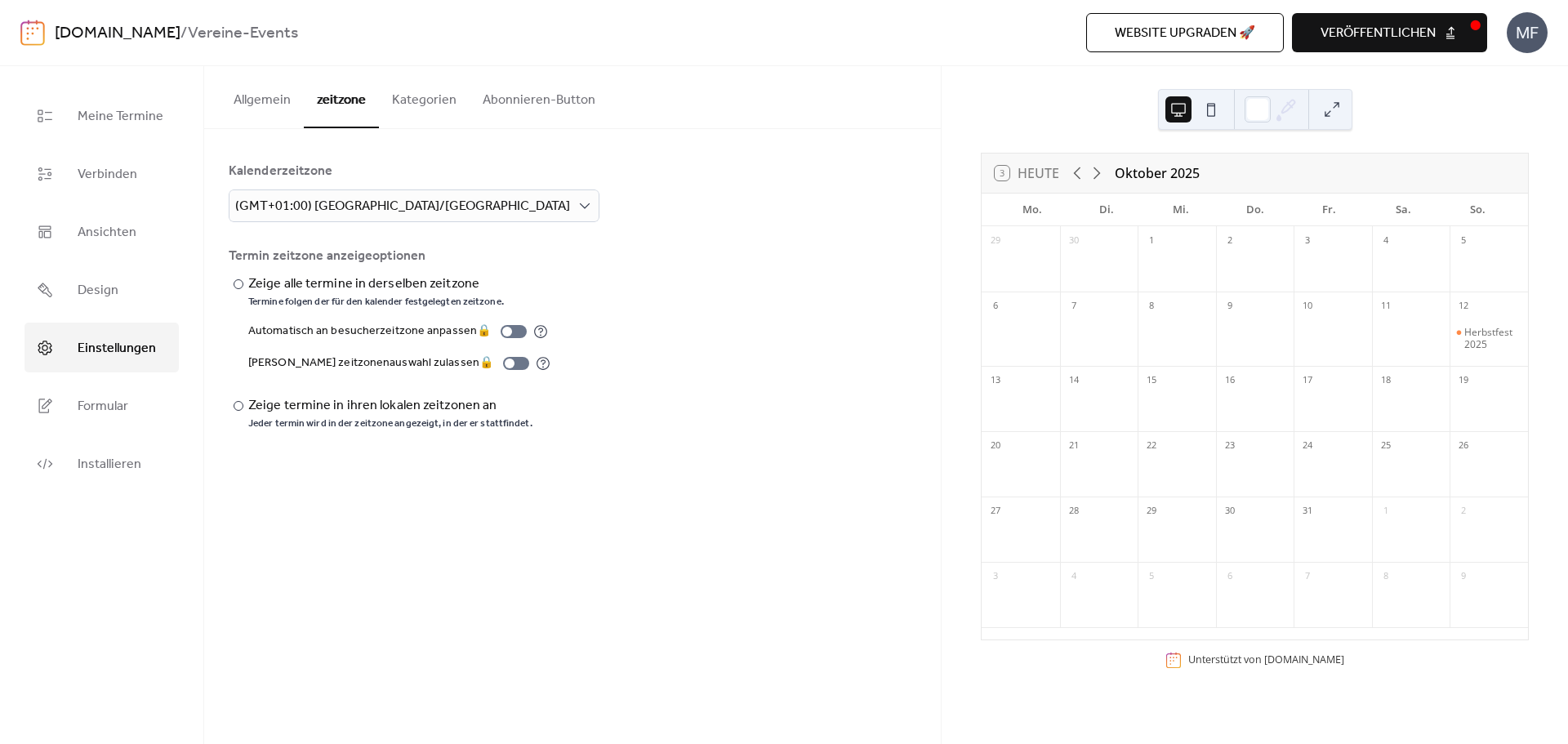
click at [430, 102] on button "Kategorien" at bounding box center [424, 96] width 90 height 60
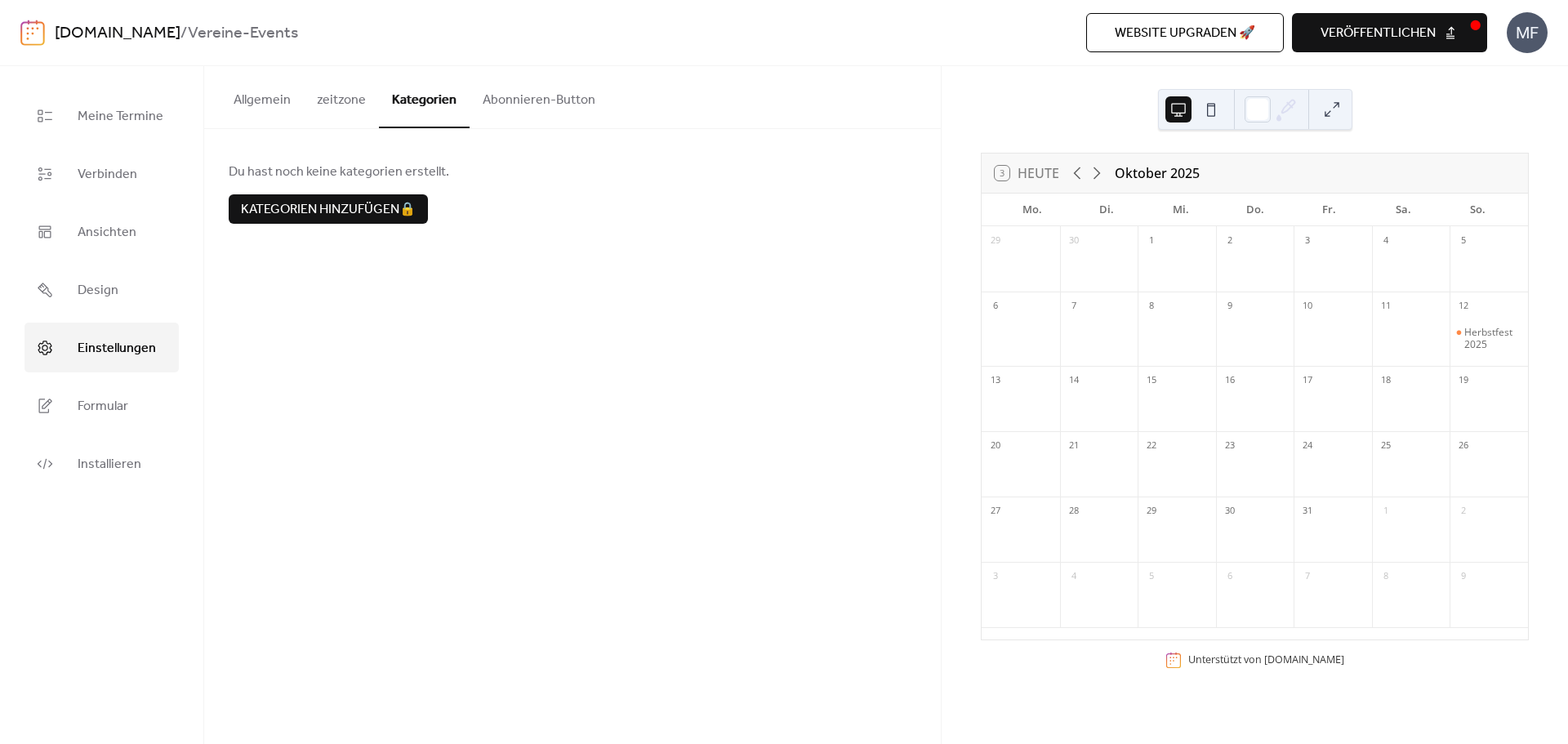
click at [503, 101] on button "Abonnieren-Button" at bounding box center [539, 96] width 139 height 60
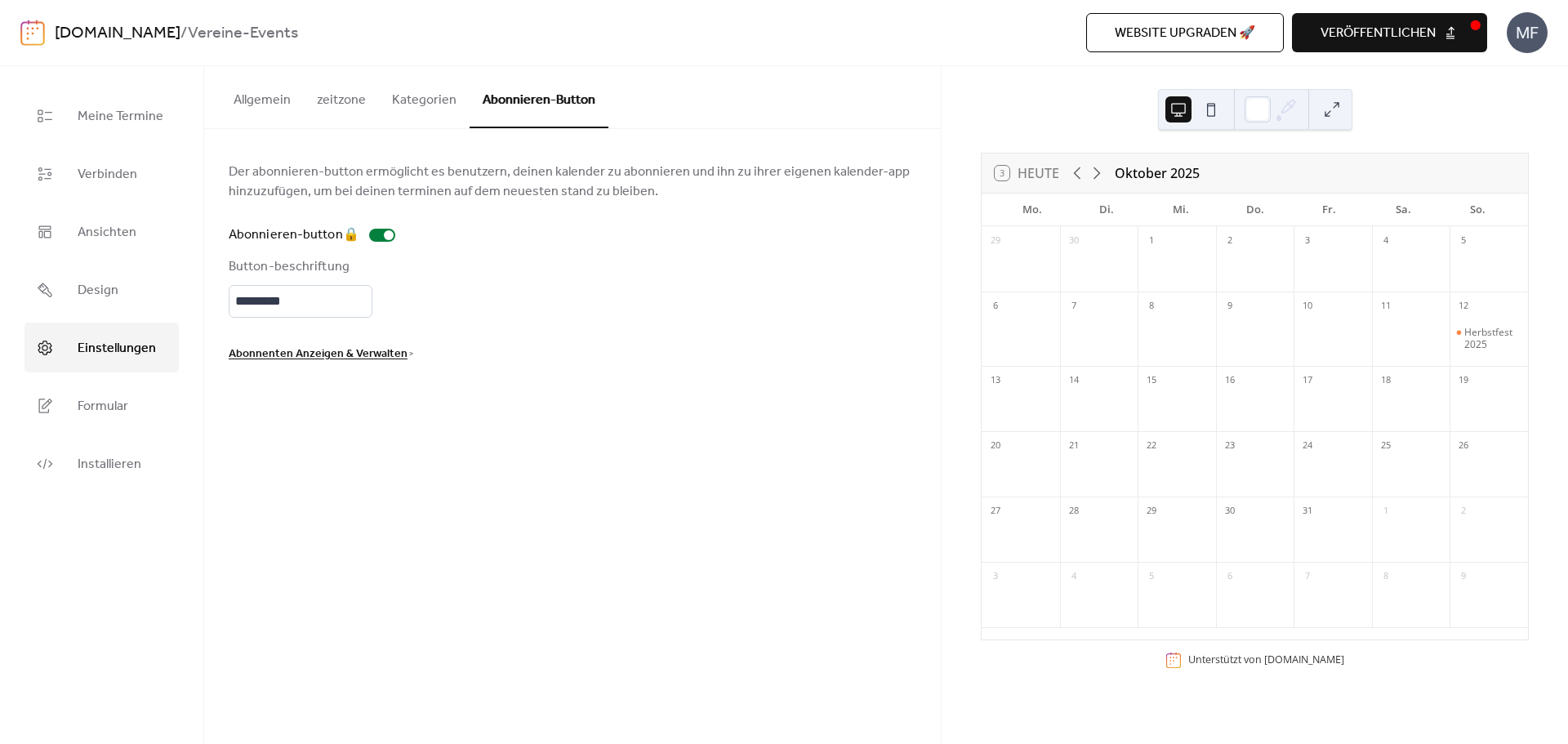
click at [1441, 49] on button "veröffentlichen" at bounding box center [1389, 33] width 195 height 40
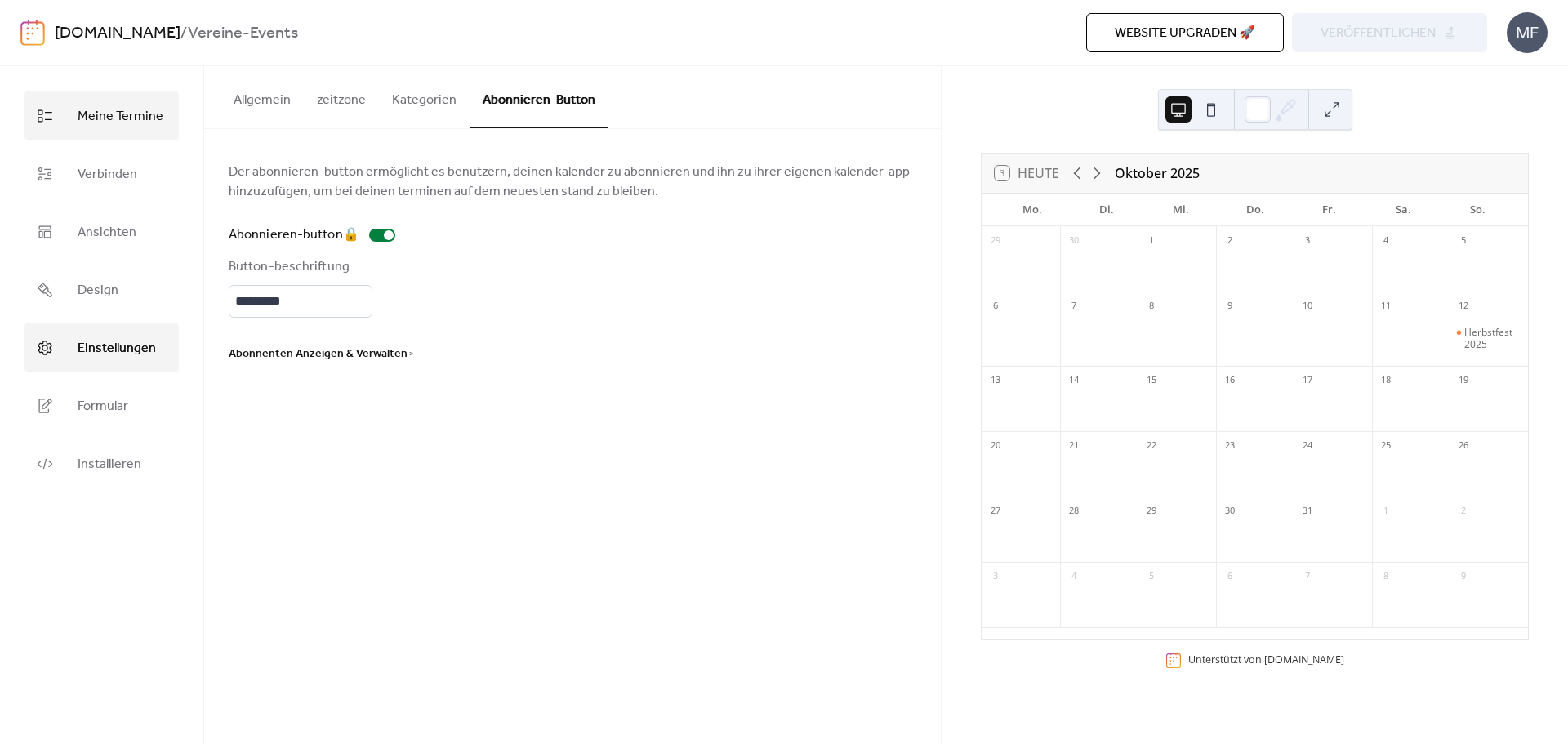
click at [133, 126] on span "Meine Termine" at bounding box center [120, 116] width 86 height 25
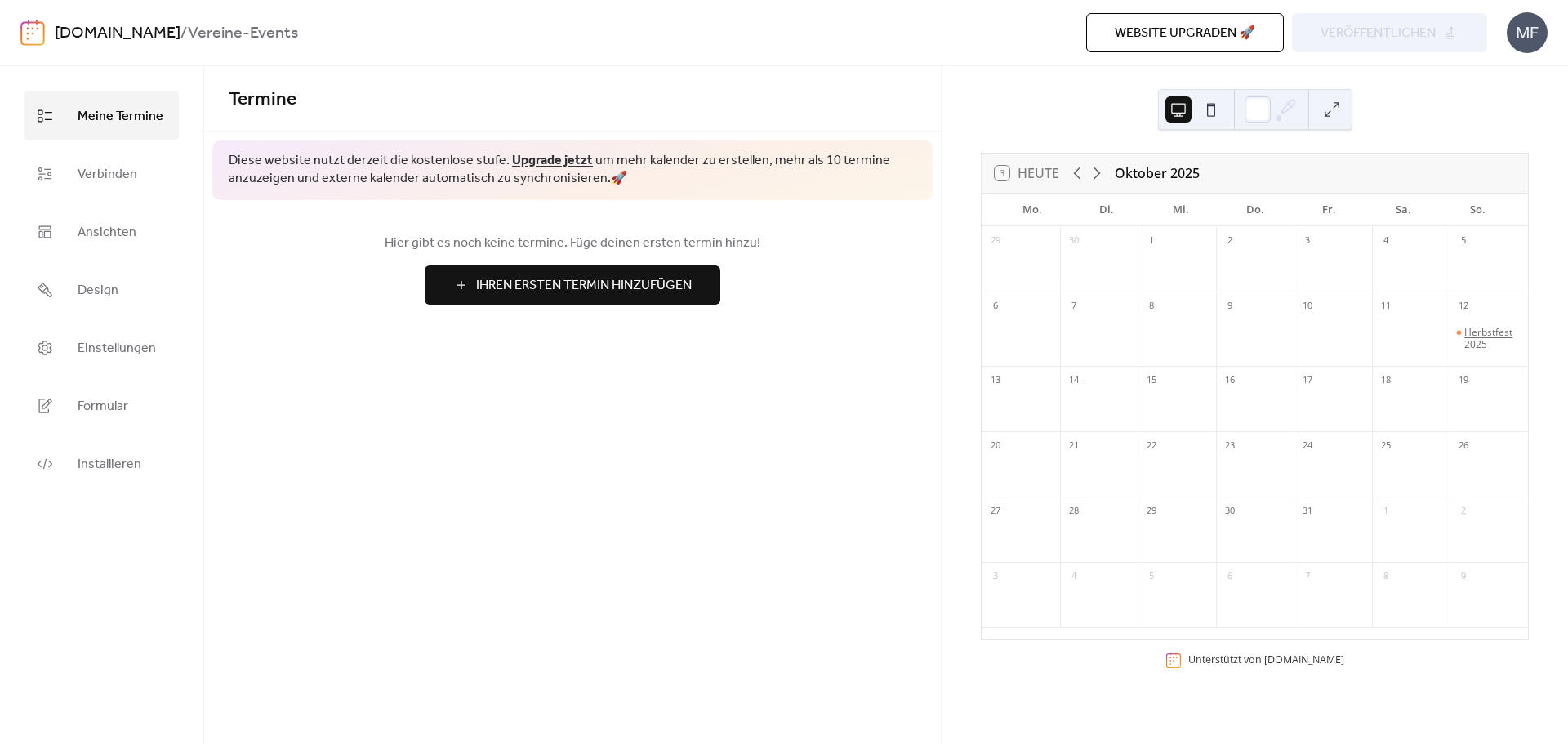
click at [1480, 332] on div "Herbstfest 2025" at bounding box center [1493, 338] width 57 height 25
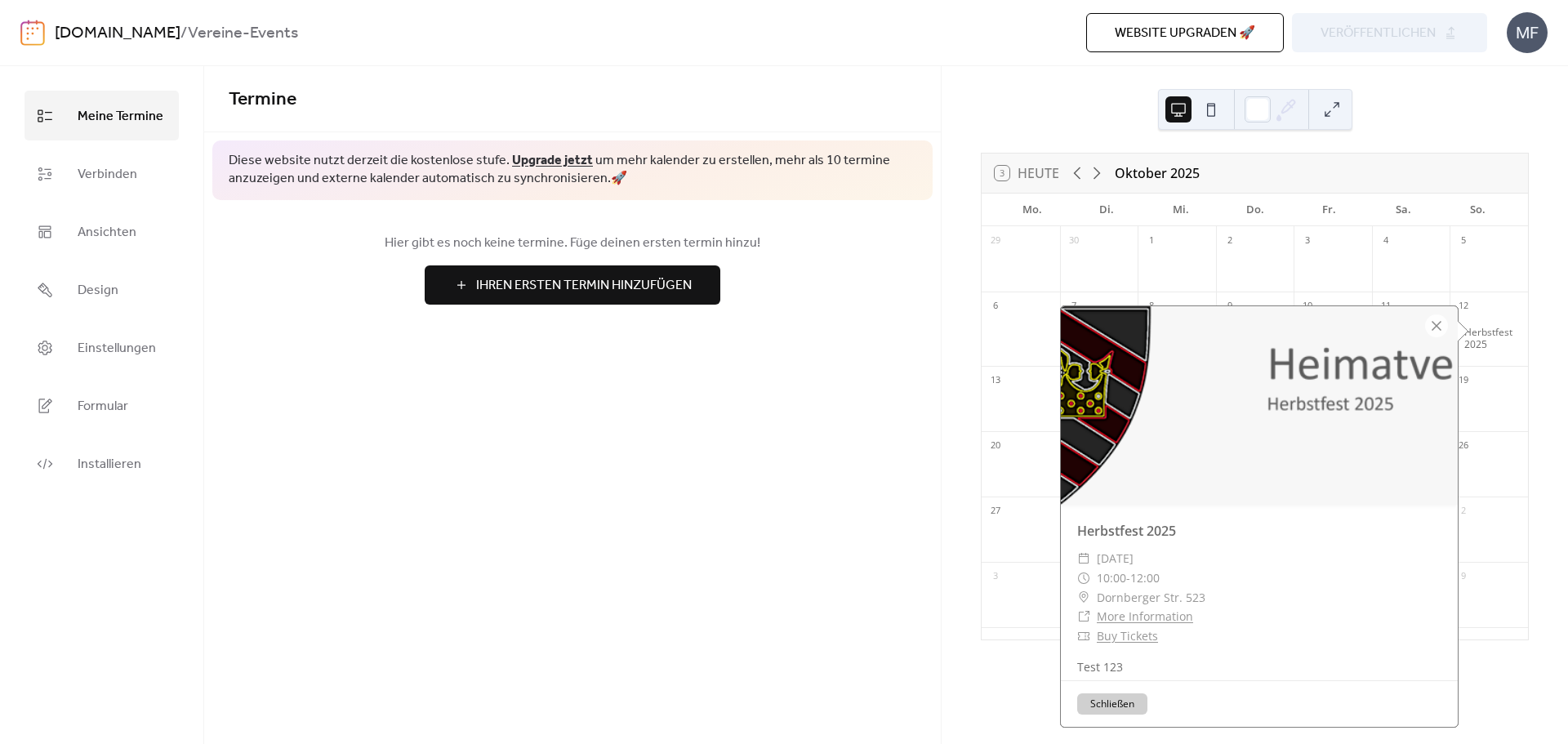
click at [1185, 491] on div at bounding box center [1259, 405] width 397 height 199
click at [1116, 701] on button "Schließen" at bounding box center [1112, 704] width 71 height 22
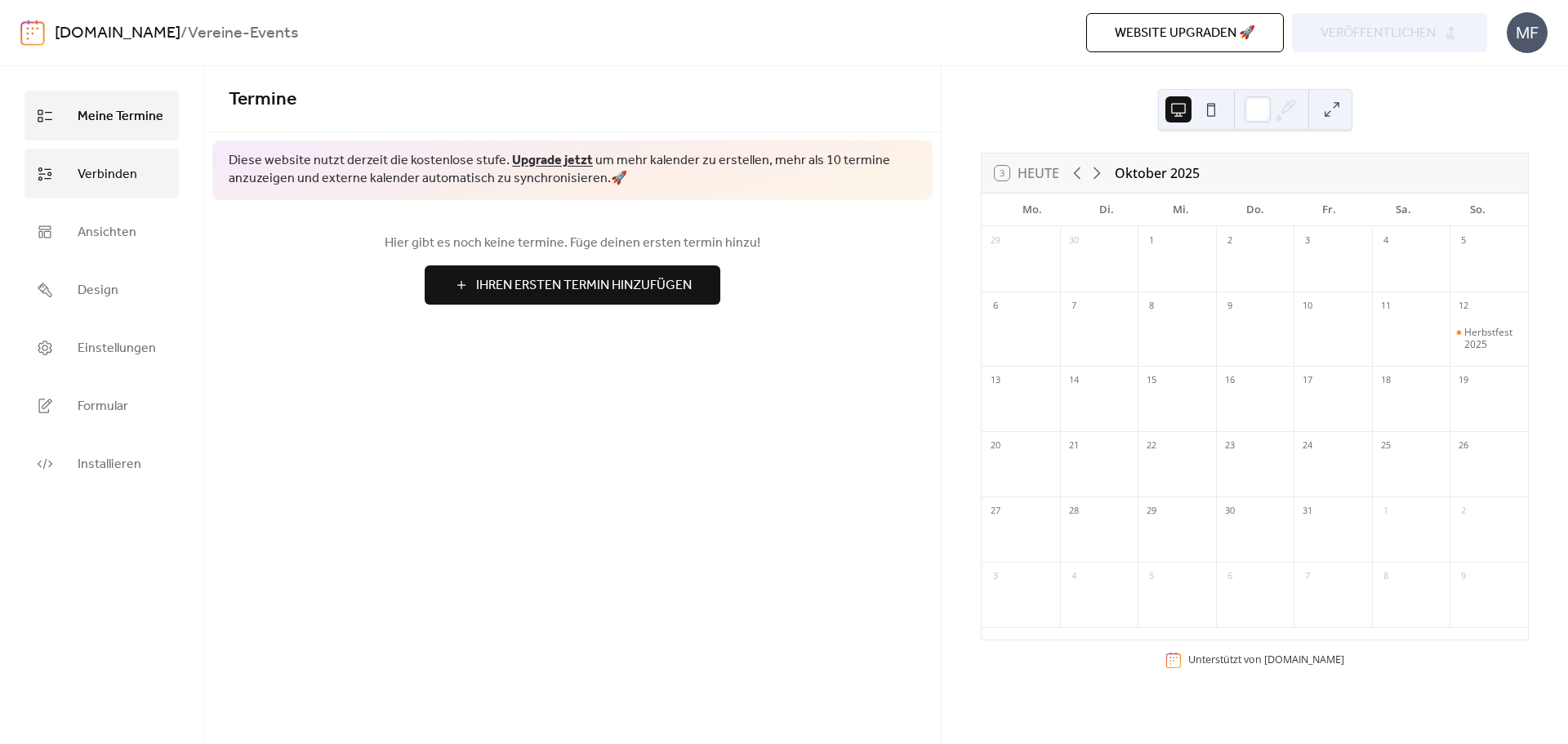
click at [107, 174] on span "Verbinden" at bounding box center [106, 174] width 59 height 25
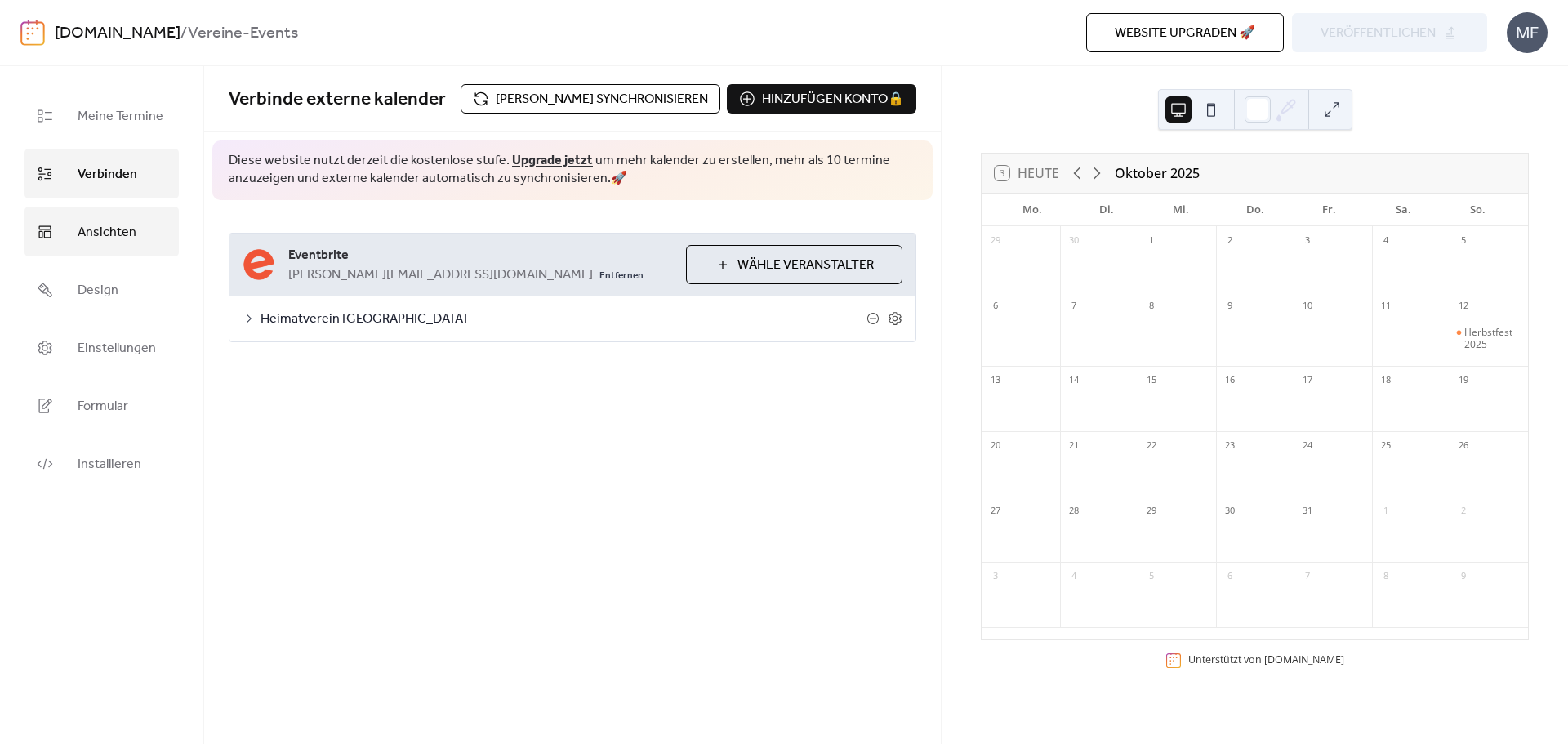
click at [104, 214] on link "Ansichten" at bounding box center [102, 232] width 154 height 50
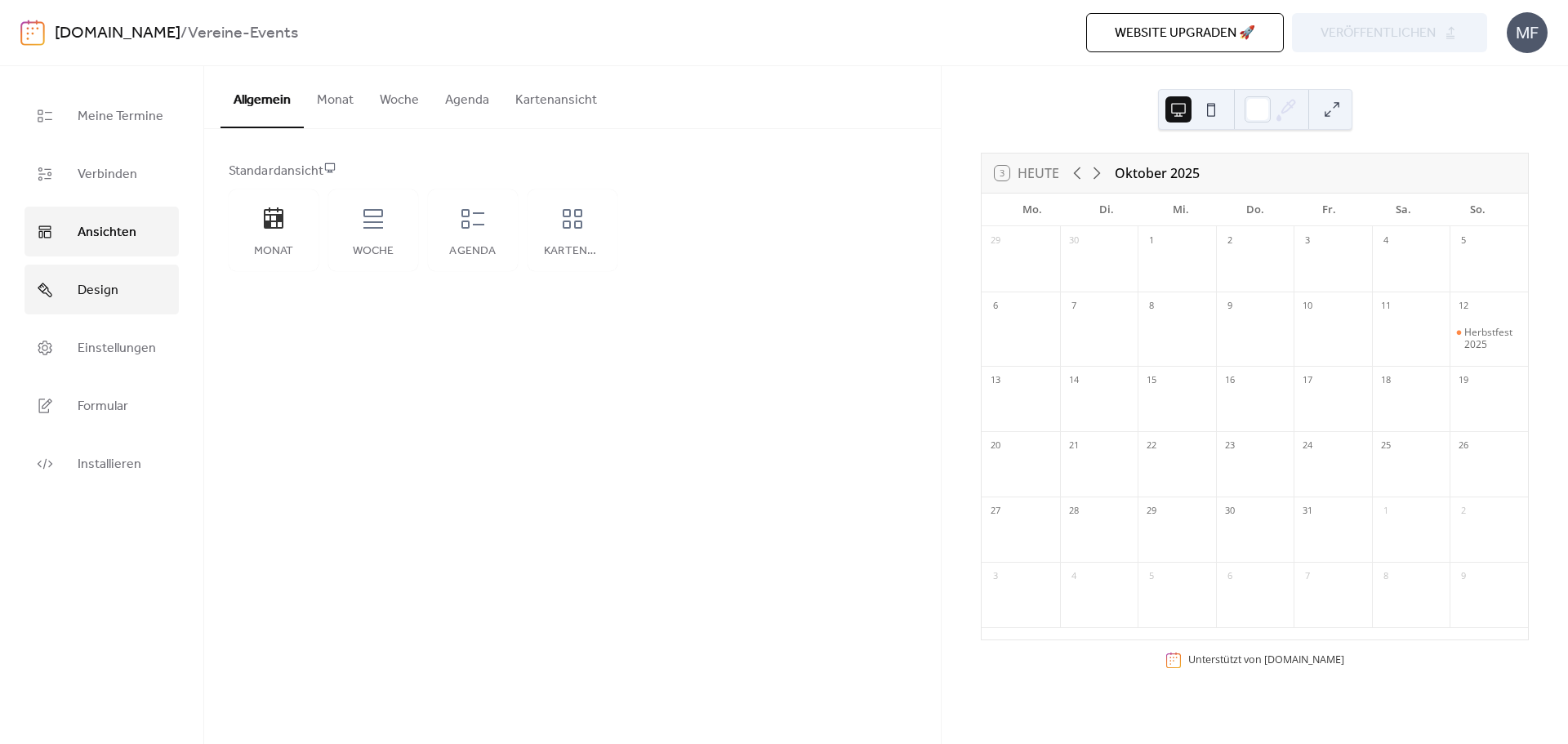
click at [122, 290] on link "Design" at bounding box center [102, 289] width 154 height 50
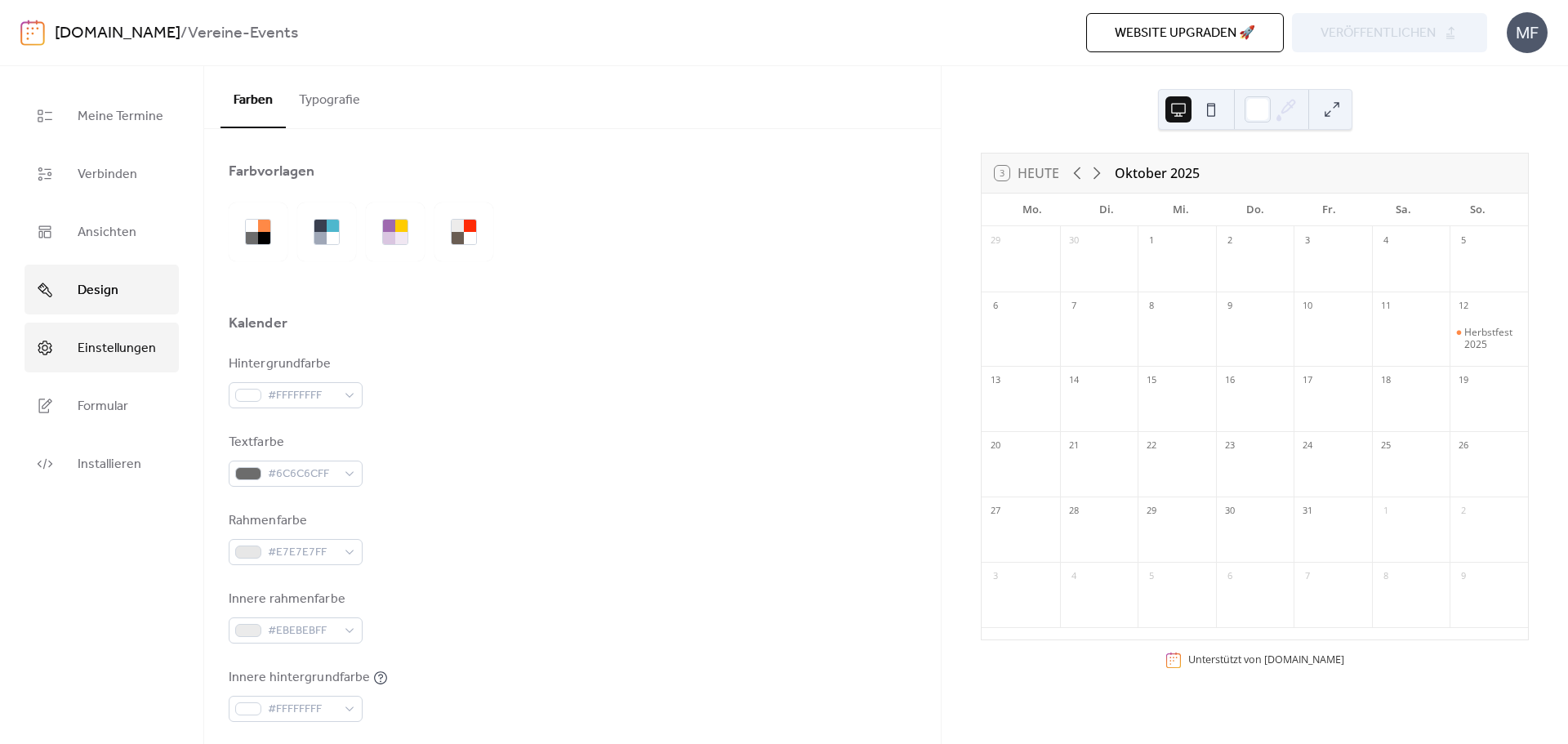
click at [102, 338] on span "Einstellungen" at bounding box center [116, 348] width 78 height 25
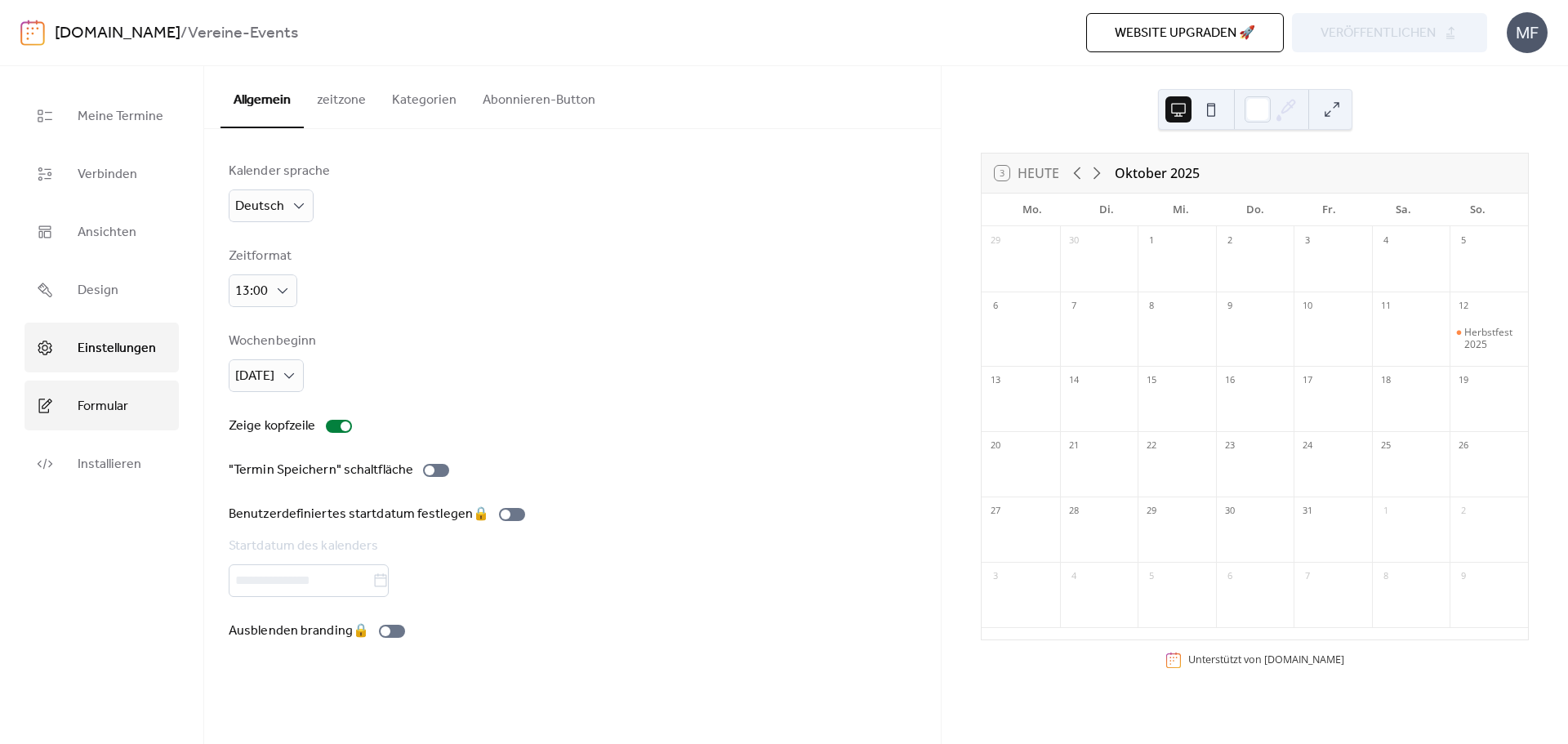
click at [96, 394] on span "Formular" at bounding box center [103, 406] width 51 height 25
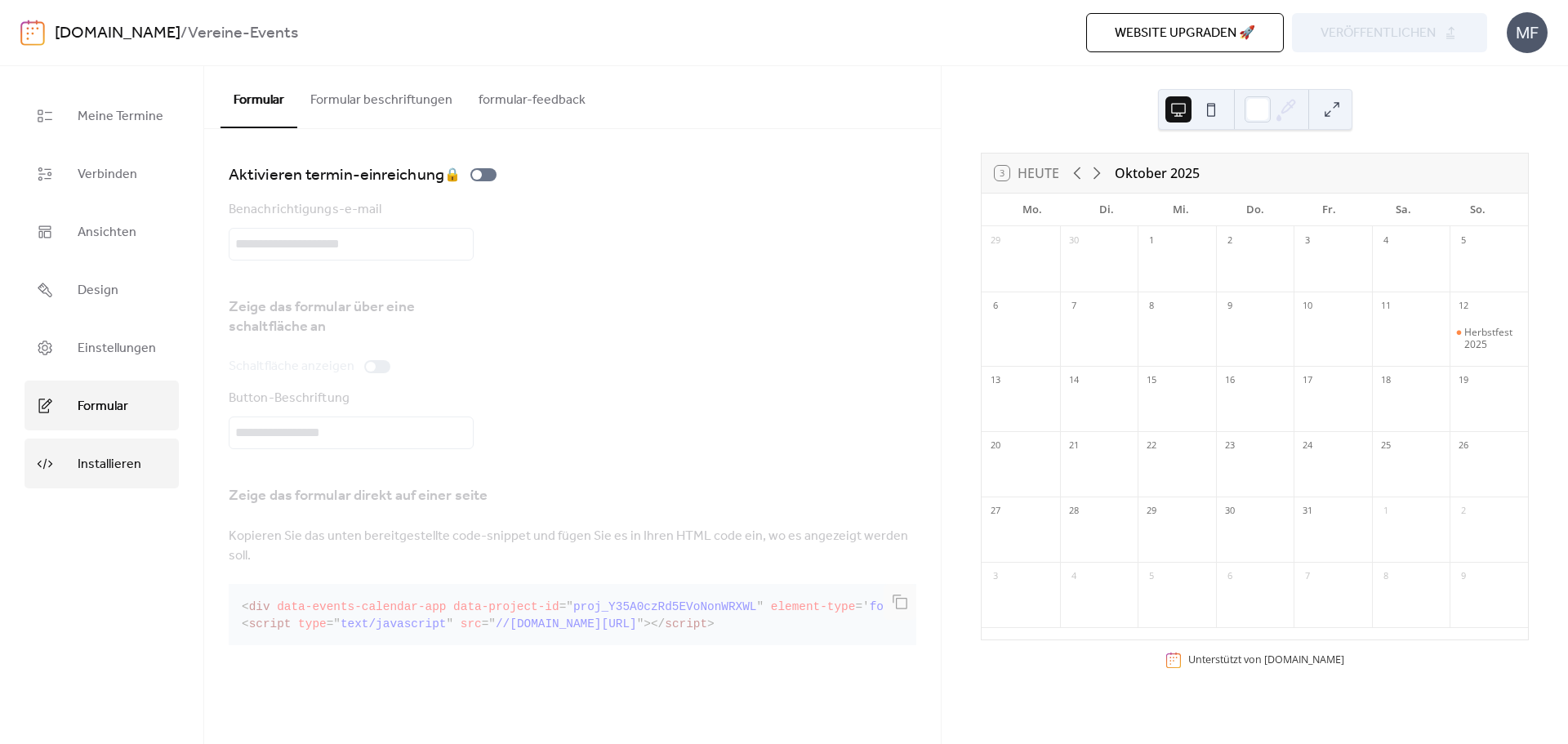
click at [110, 469] on span "Installieren" at bounding box center [109, 464] width 64 height 25
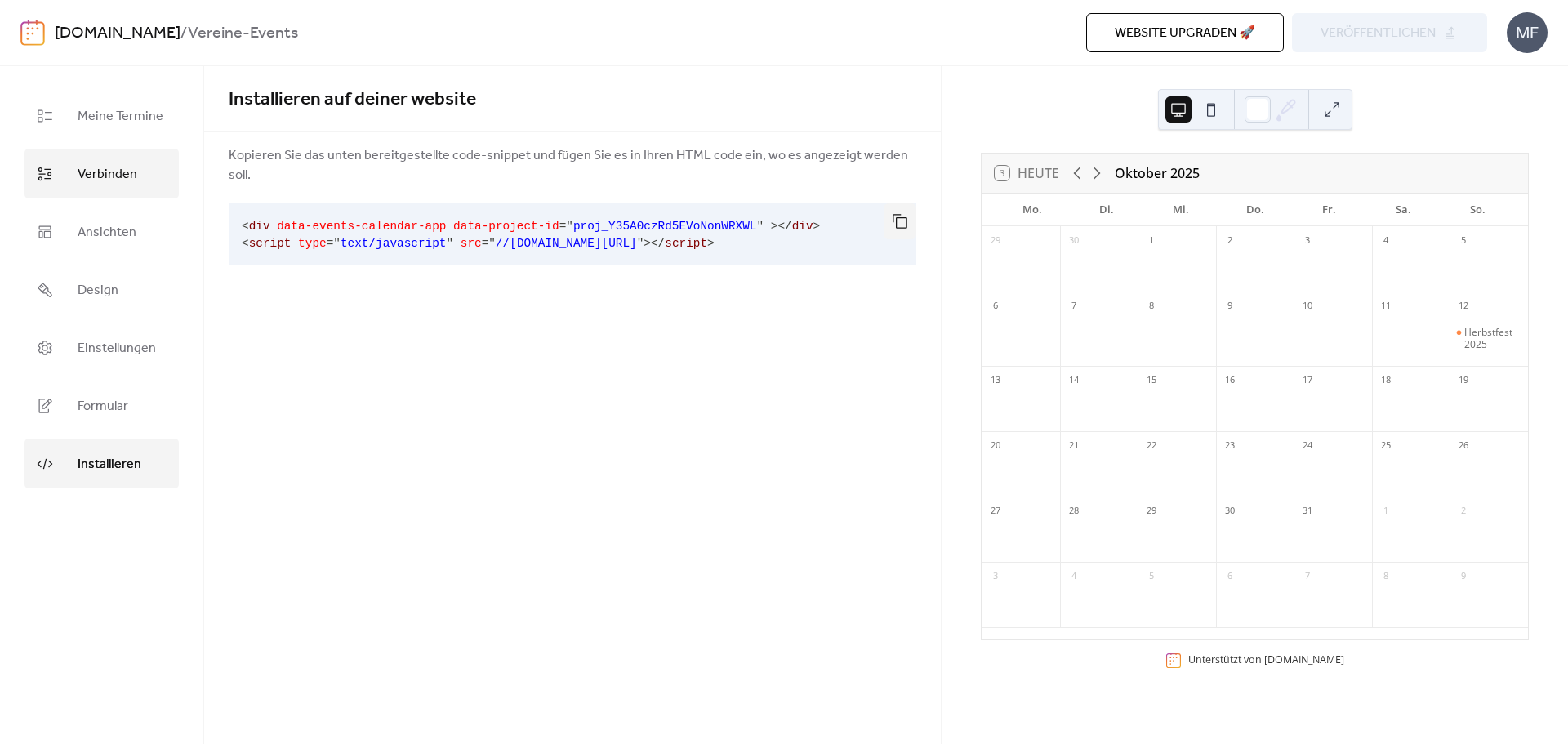
click at [123, 172] on span "Verbinden" at bounding box center [106, 174] width 59 height 25
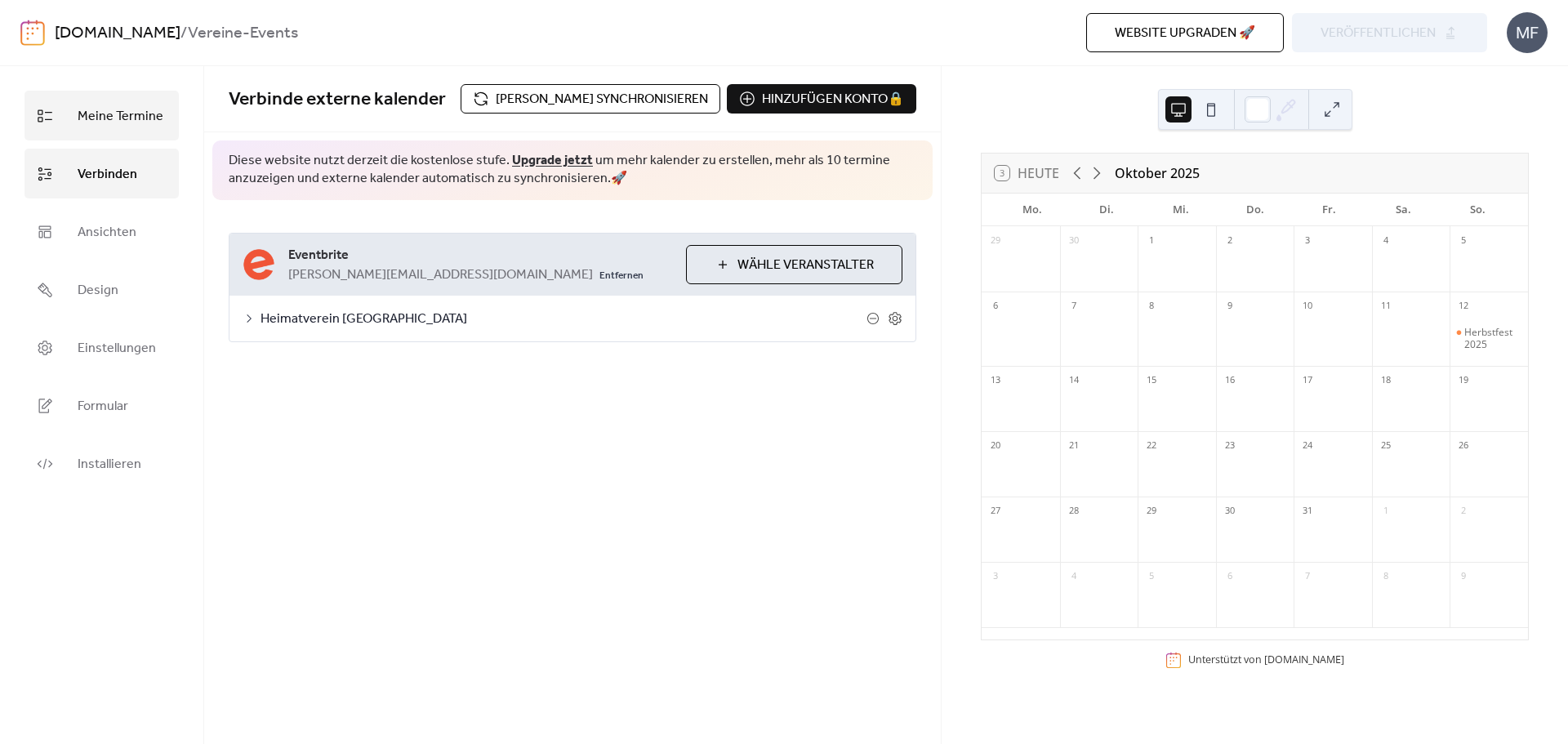
click at [129, 119] on span "Meine Termine" at bounding box center [120, 116] width 86 height 25
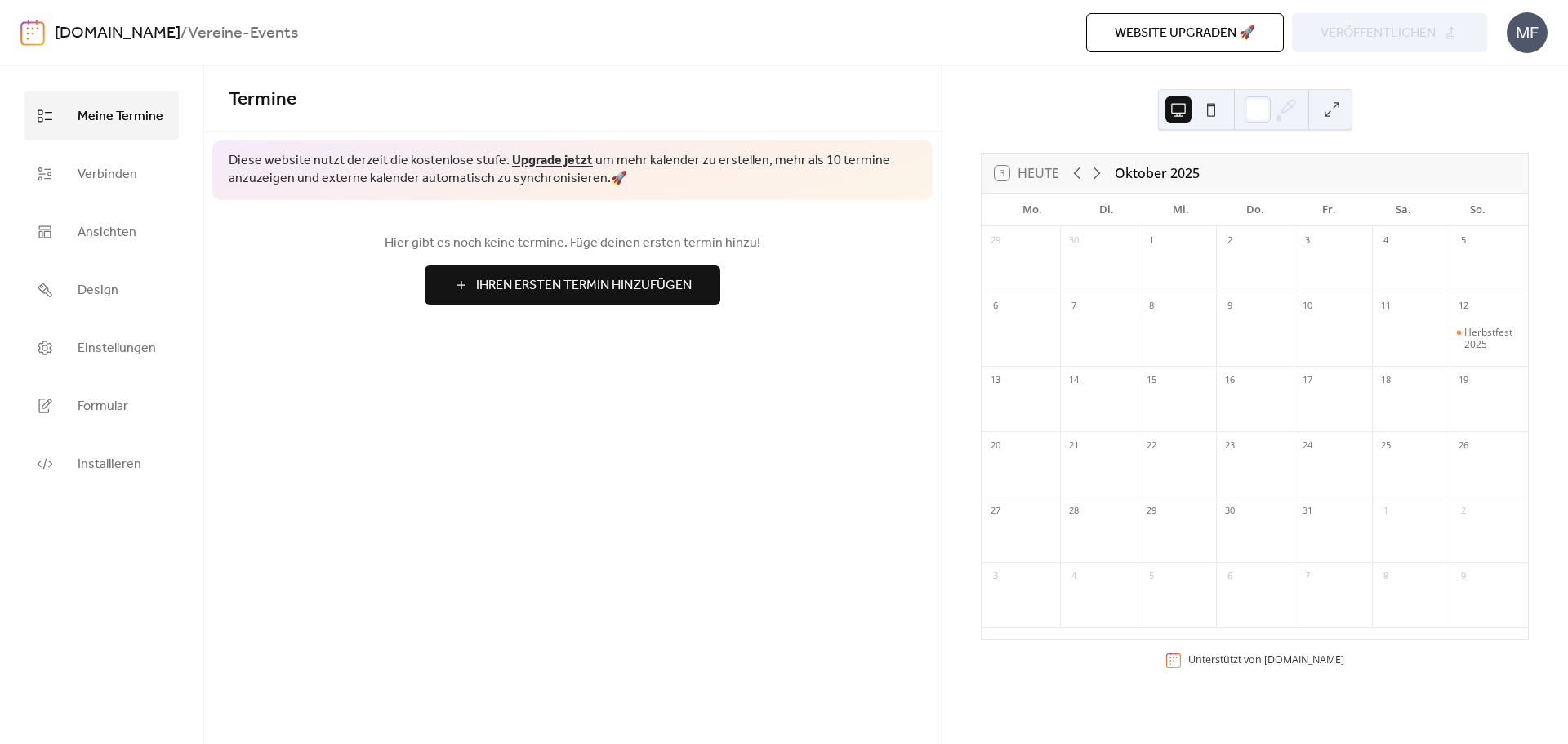
click at [35, 38] on img at bounding box center [33, 33] width 24 height 26
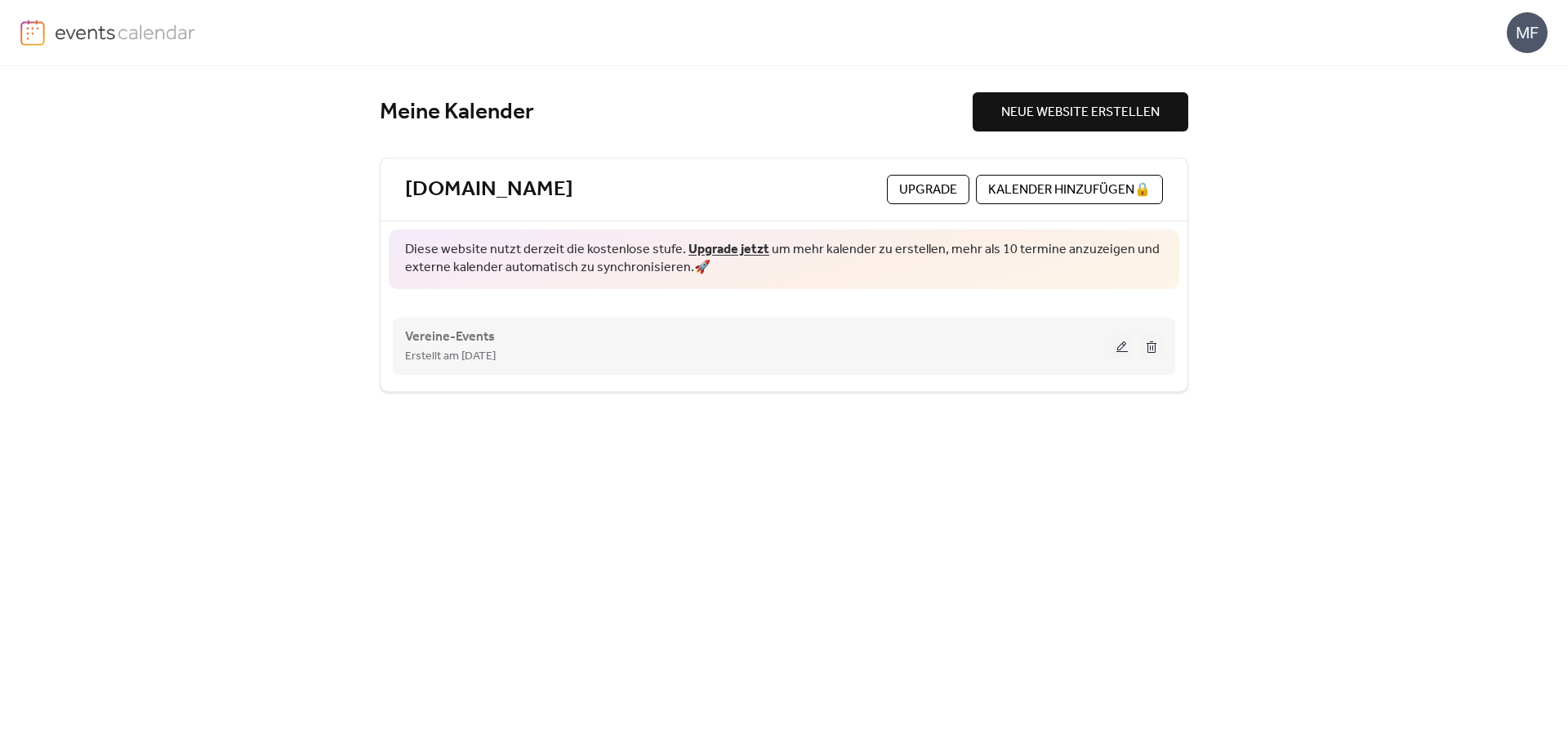
click at [537, 348] on div "Erstellt am [DATE]" at bounding box center [758, 356] width 706 height 20
click at [695, 355] on div "Erstellt am [DATE]" at bounding box center [758, 356] width 706 height 20
click at [1127, 343] on button at bounding box center [1122, 347] width 23 height 24
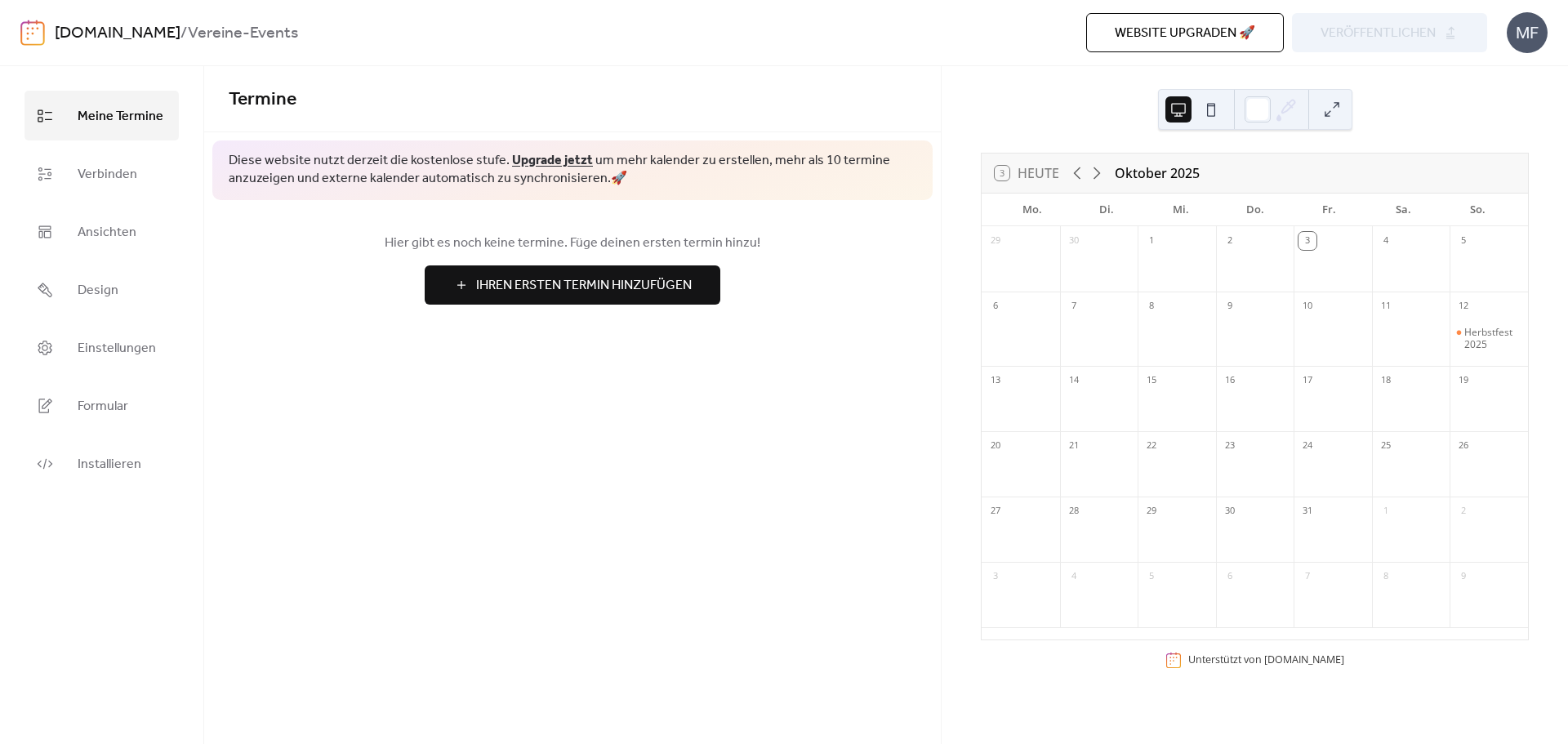
click at [660, 494] on div "Termine Diese website nutzt derzeit die kostenlose stufe. Upgrade jetzt um mehr…" at bounding box center [572, 405] width 737 height 678
